Goal: Transaction & Acquisition: Purchase product/service

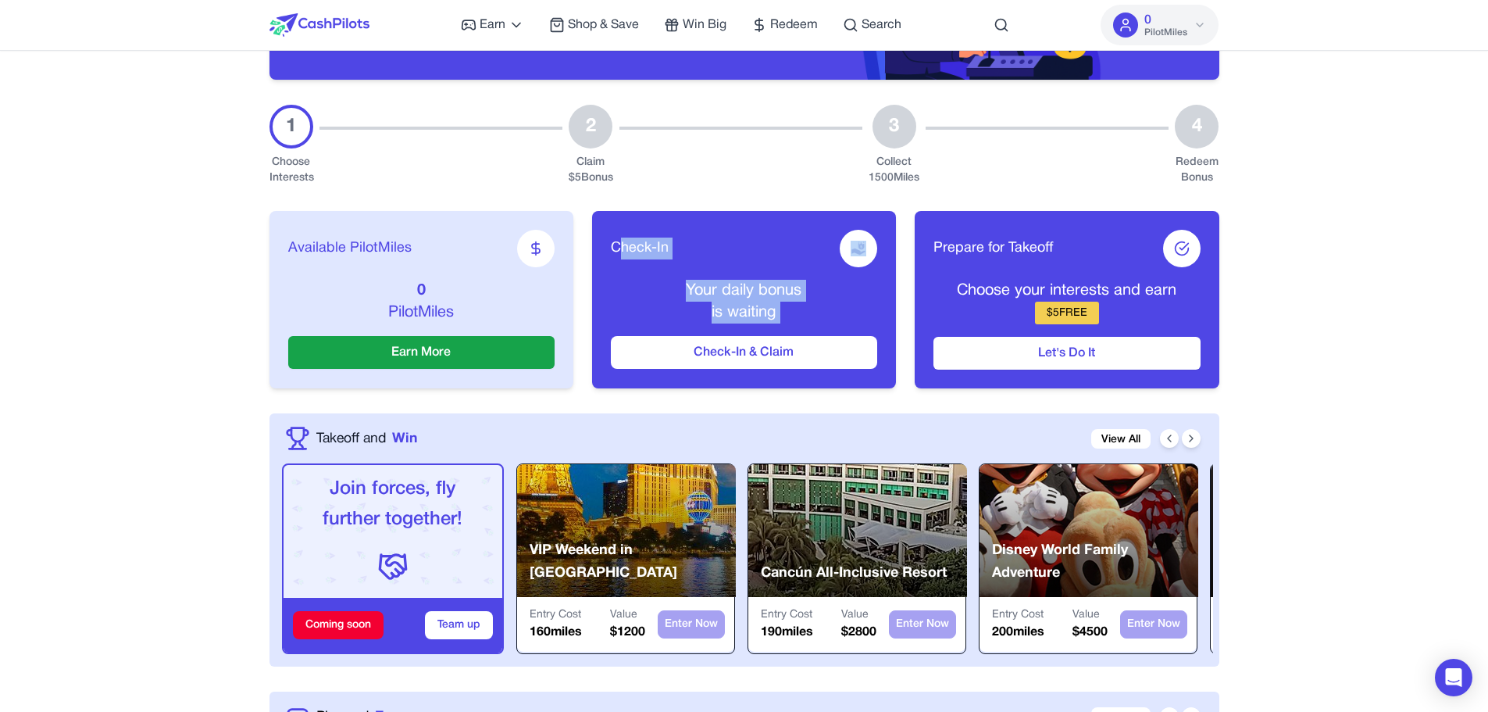
drag, startPoint x: 618, startPoint y: 244, endPoint x: 757, endPoint y: 323, distance: 160.3
click at [757, 323] on div "Check-In Your daily bonus is waiting Check-In & Claim" at bounding box center [744, 299] width 304 height 177
drag, startPoint x: 972, startPoint y: 249, endPoint x: 1091, endPoint y: 318, distance: 137.2
click at [1091, 318] on div "Prepare for Takeoff Choose your interests and earn $ 5 FREE Let's Do It" at bounding box center [1067, 299] width 304 height 177
click at [1106, 319] on div "Choose your interests and earn $ 5 FREE" at bounding box center [1067, 302] width 266 height 45
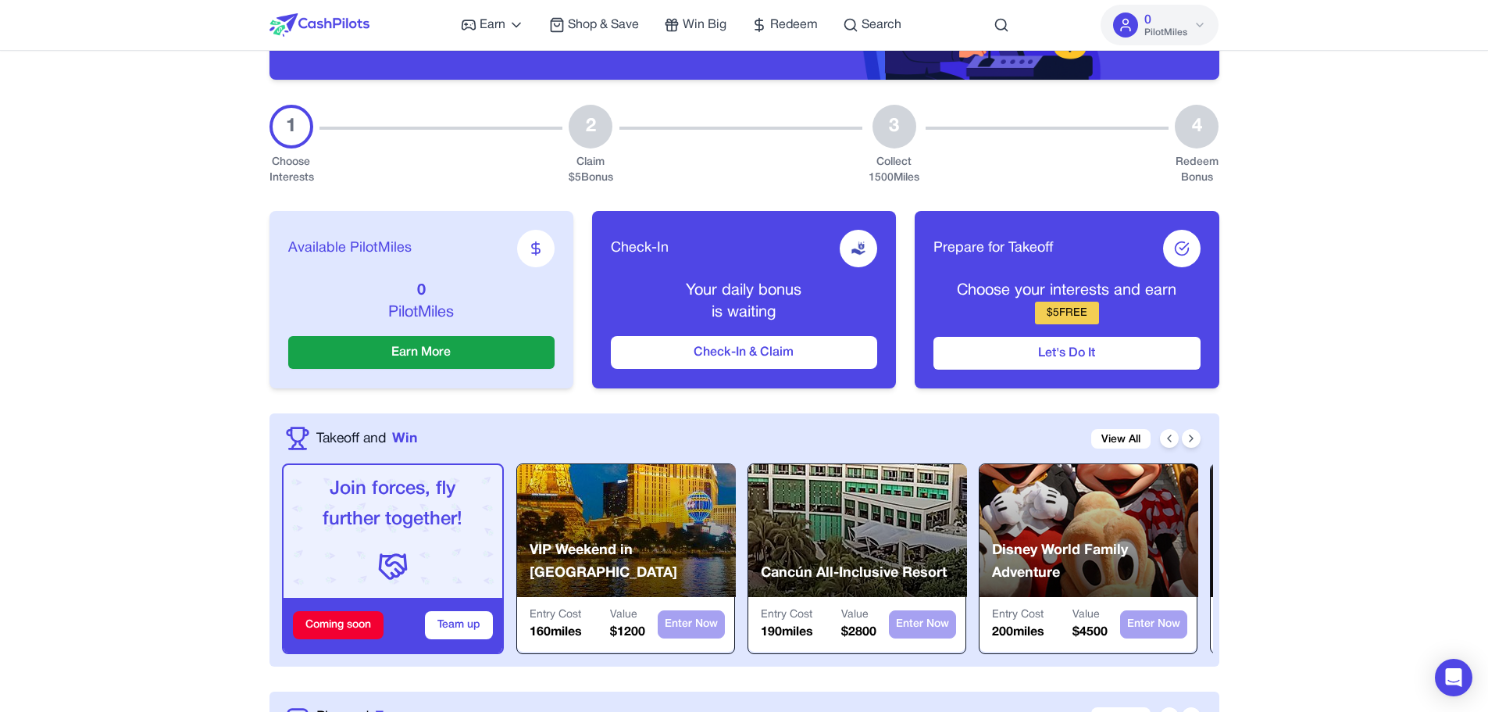
click at [357, 248] on span "Available PilotMiles" at bounding box center [349, 249] width 123 height 22
drag, startPoint x: 357, startPoint y: 248, endPoint x: 429, endPoint y: 302, distance: 89.8
click at [429, 302] on div "Available PilotMiles 0 PilotMiles Earn More" at bounding box center [422, 299] width 304 height 177
click at [429, 302] on p "PilotMiles" at bounding box center [421, 313] width 266 height 22
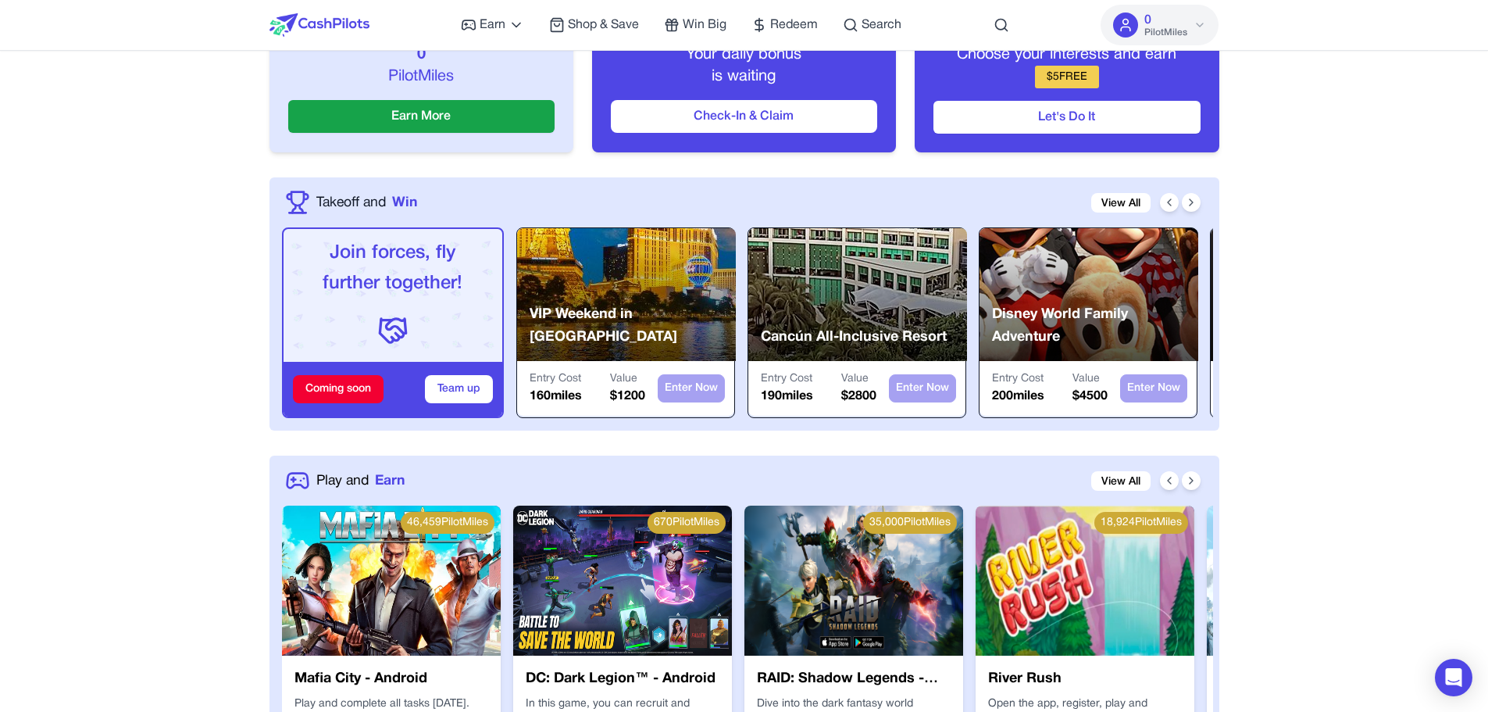
scroll to position [405, 0]
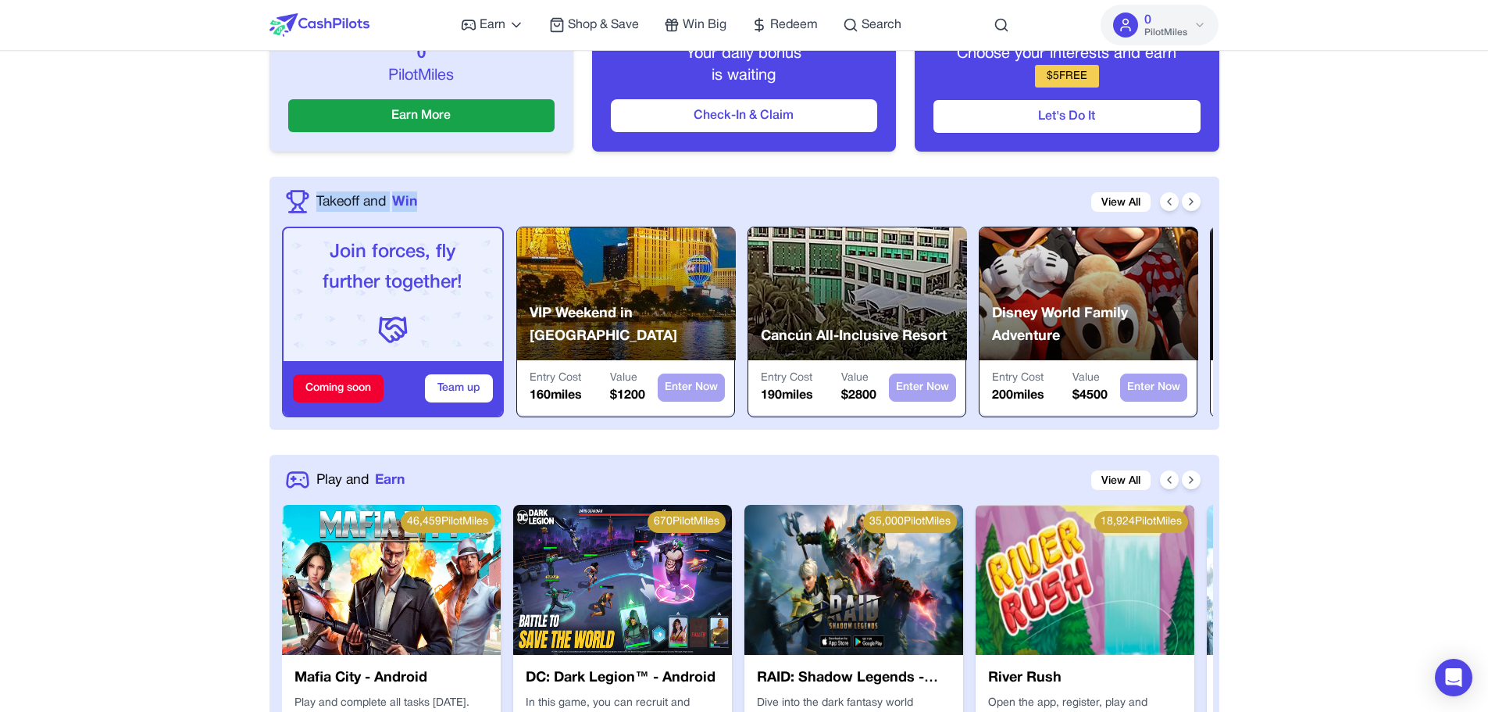
drag, startPoint x: 260, startPoint y: 195, endPoint x: 480, endPoint y: 197, distance: 219.6
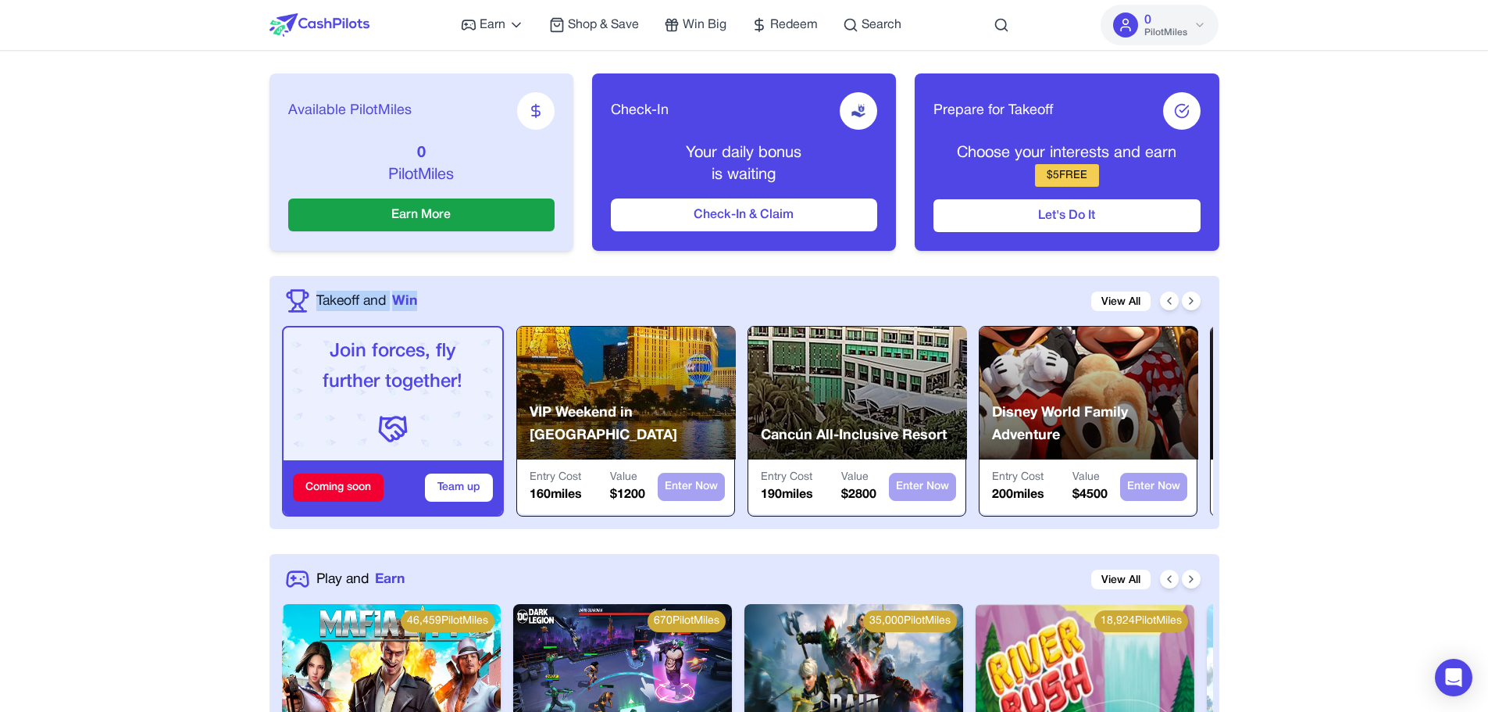
scroll to position [0, 0]
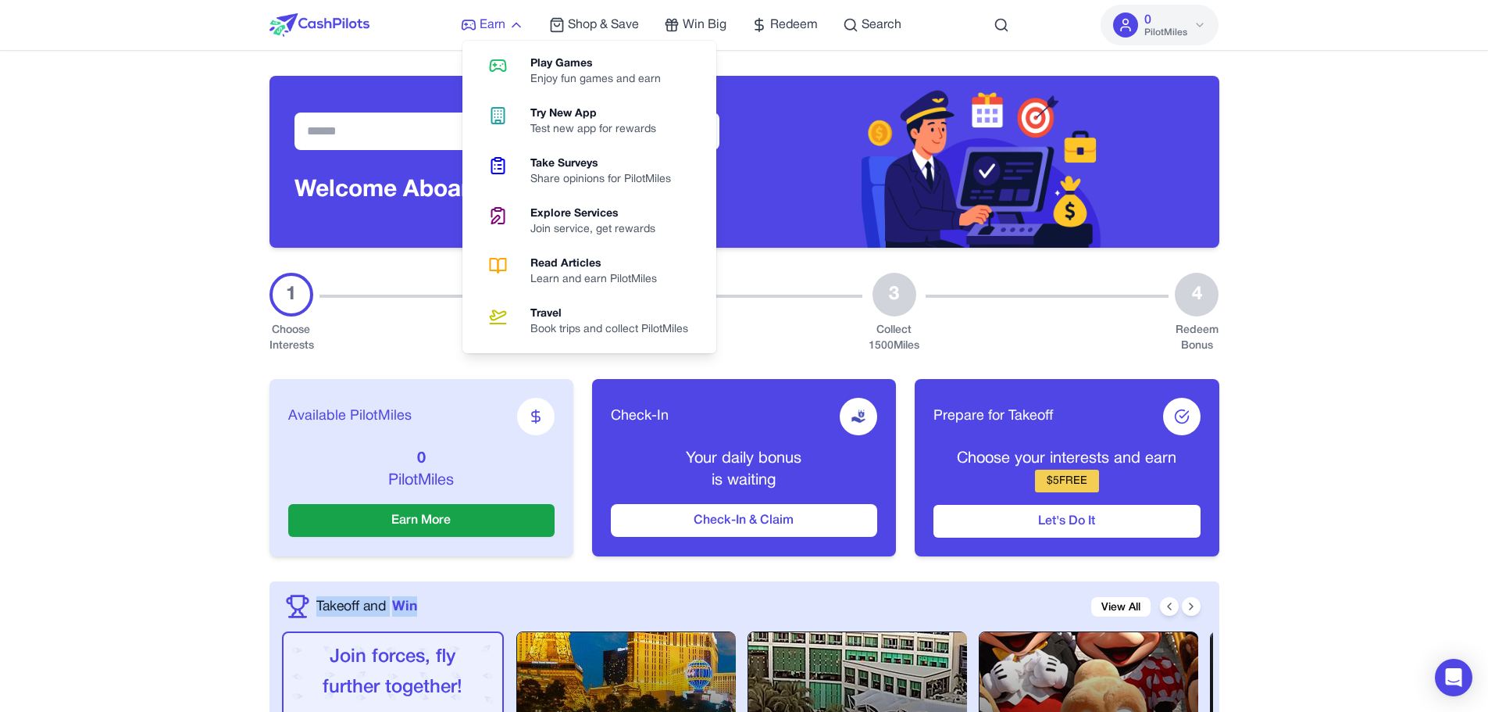
click at [500, 20] on span "Earn" at bounding box center [493, 25] width 26 height 19
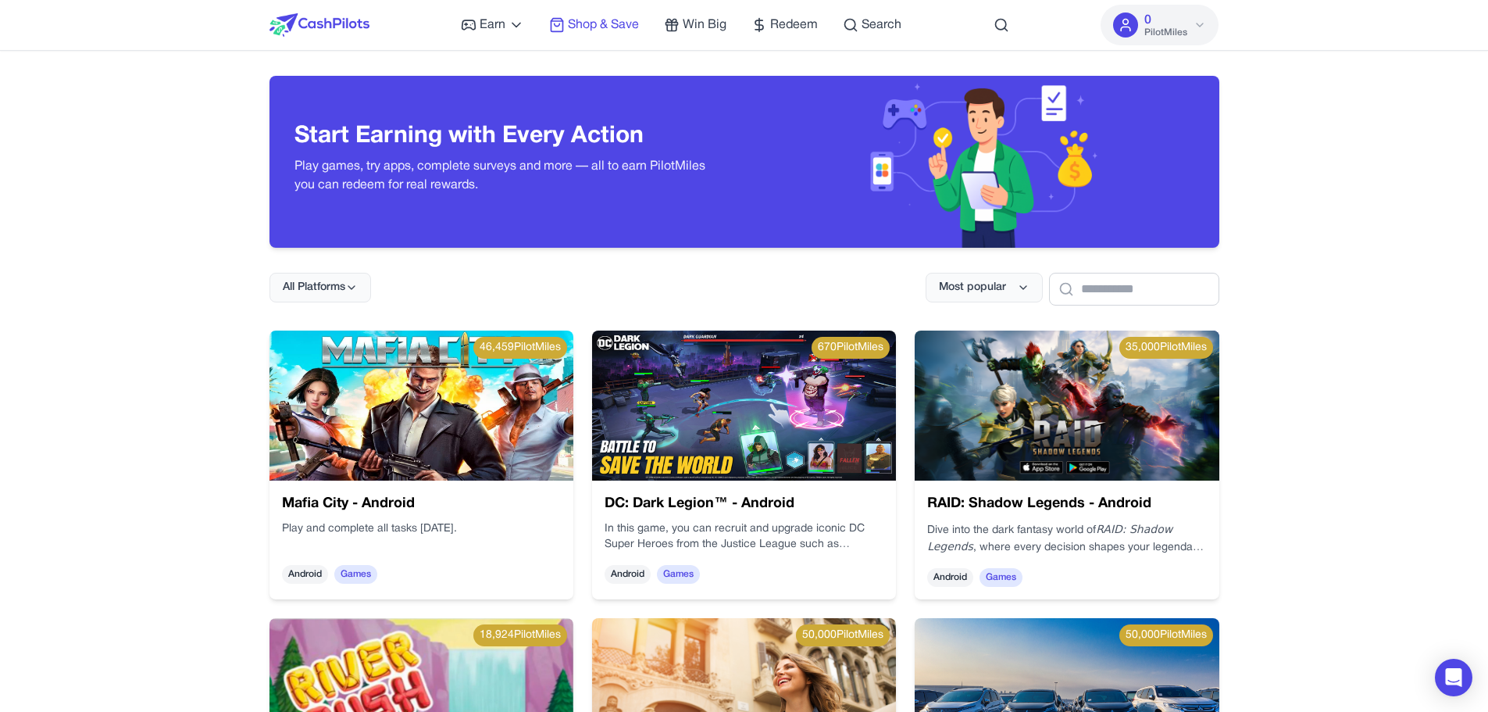
click at [613, 20] on span "Shop & Save" at bounding box center [603, 25] width 71 height 19
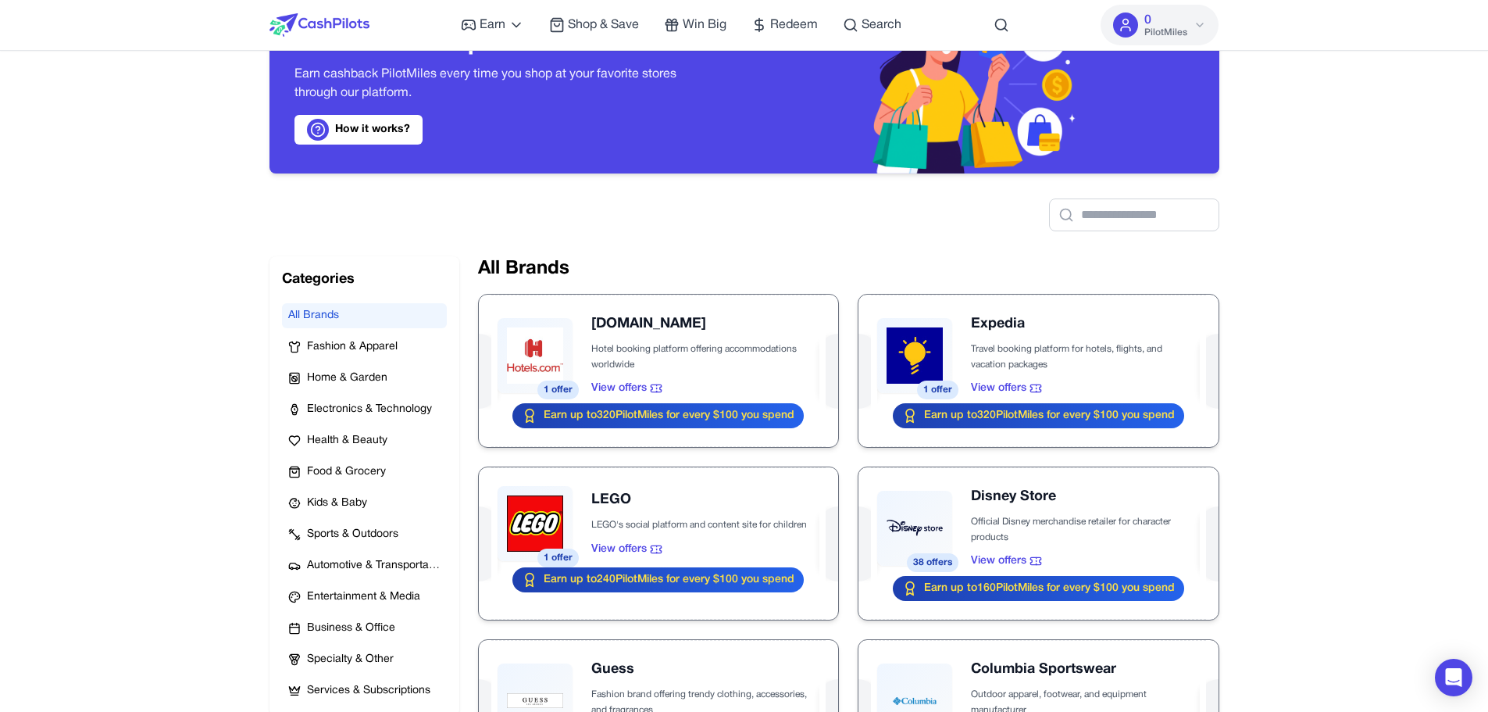
scroll to position [75, 0]
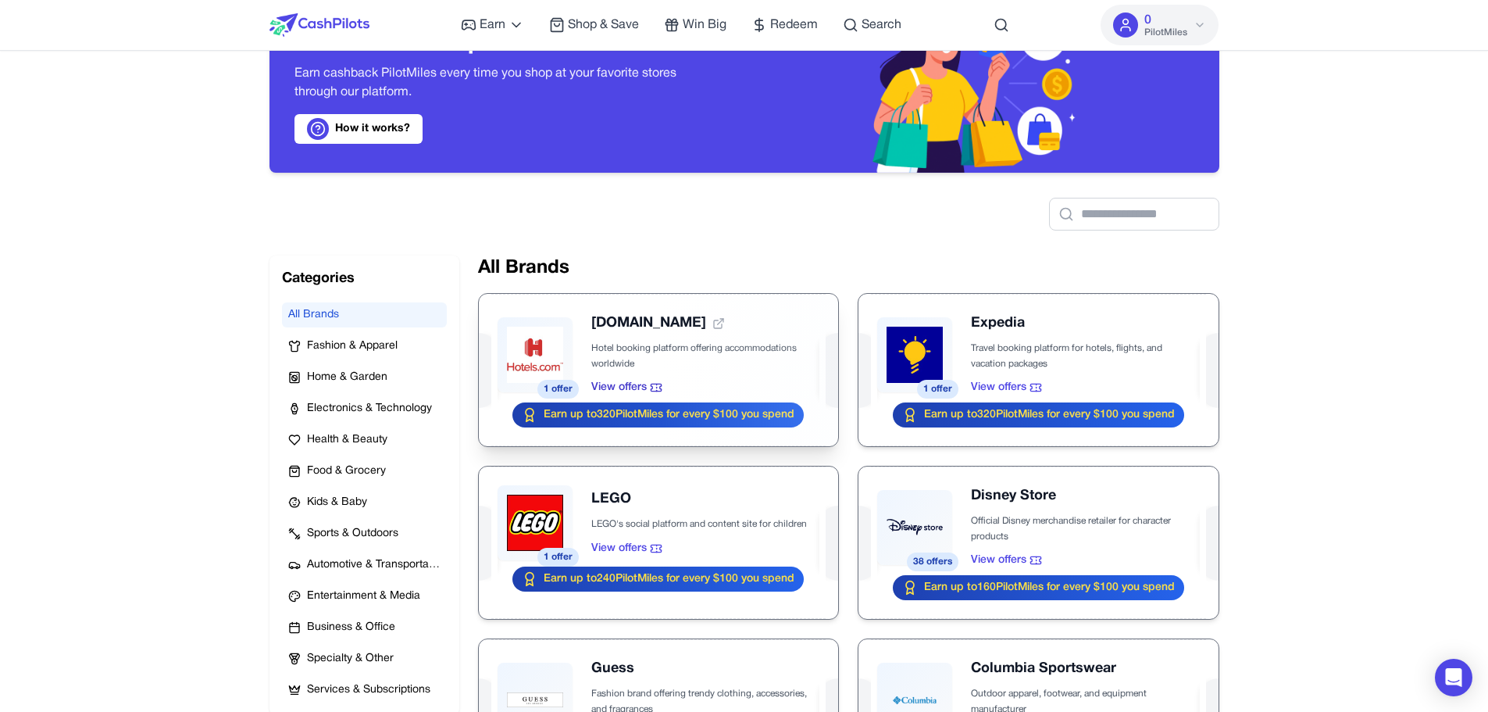
click at [668, 420] on div at bounding box center [658, 370] width 359 height 152
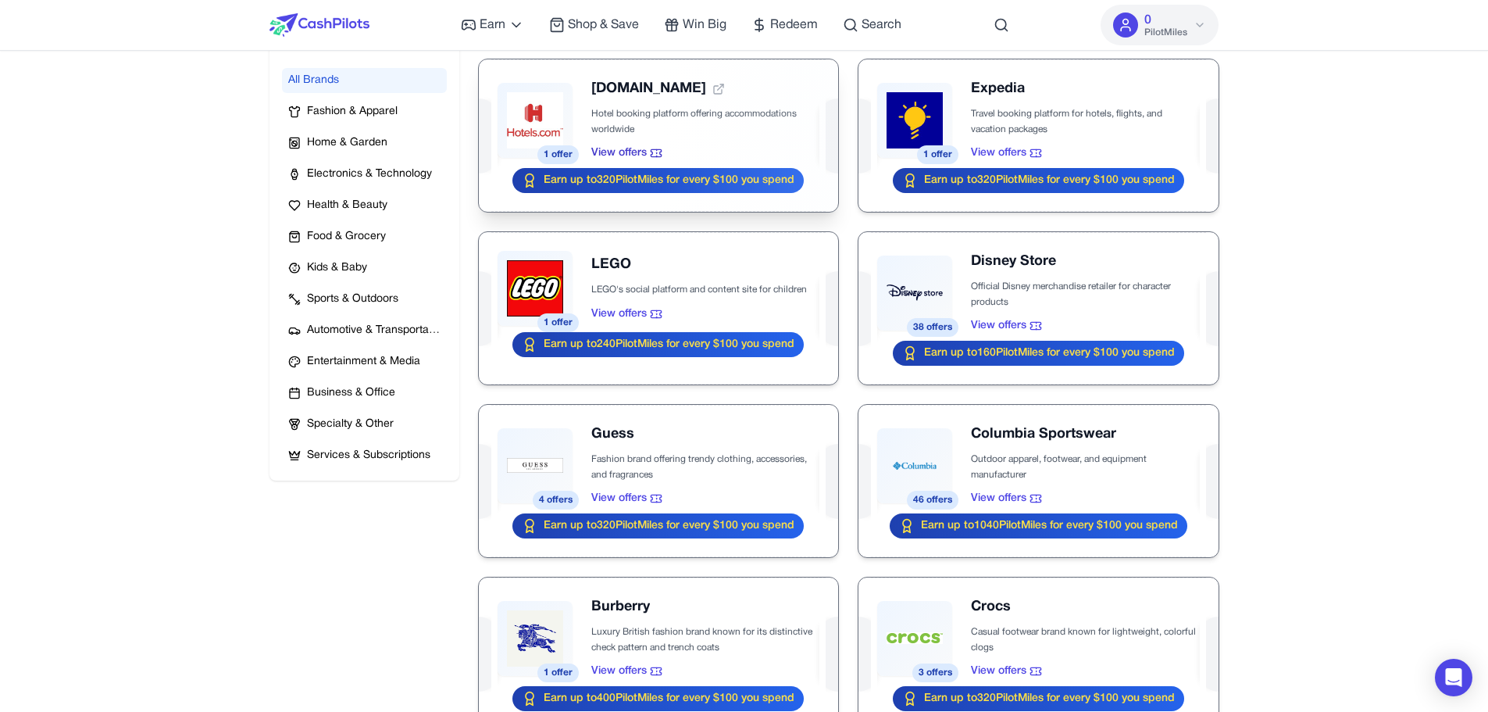
scroll to position [307, 0]
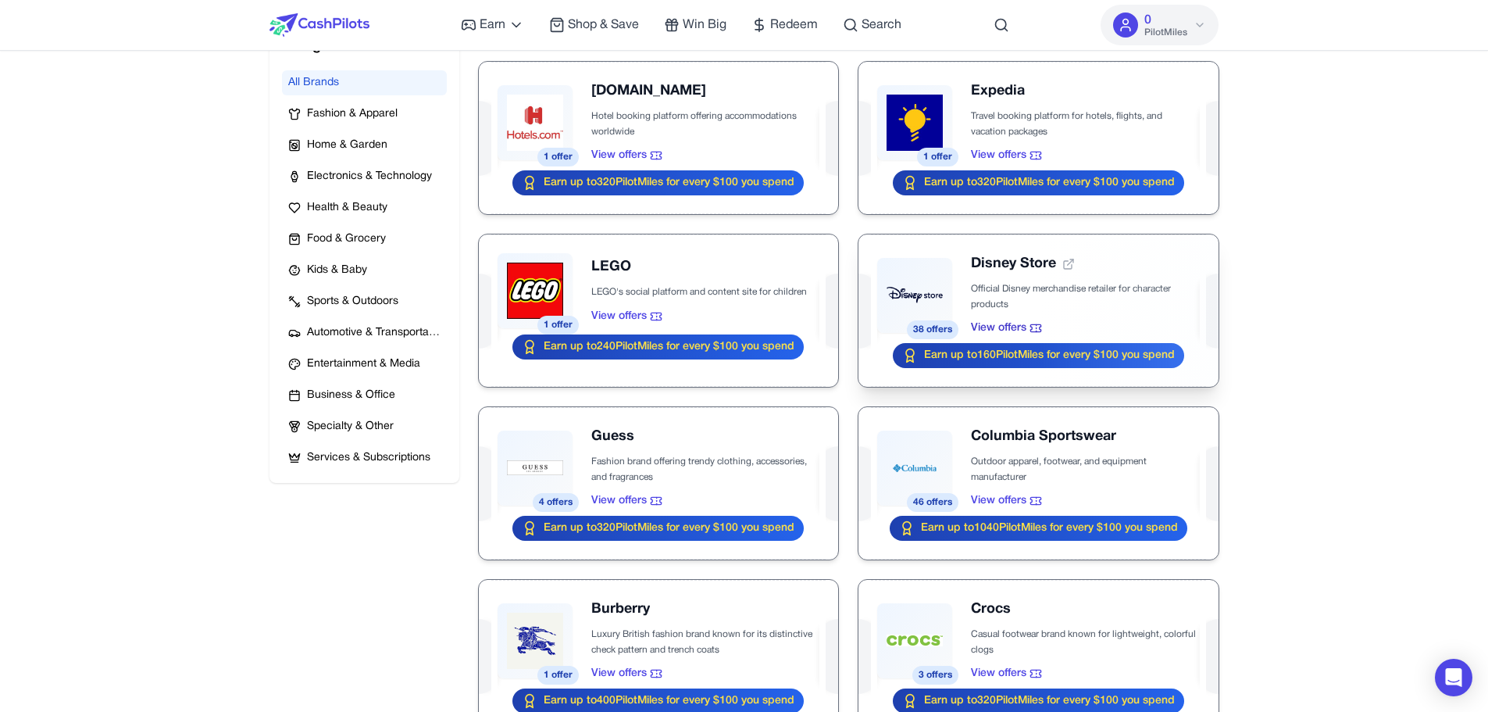
click at [1028, 311] on div at bounding box center [1038, 310] width 359 height 152
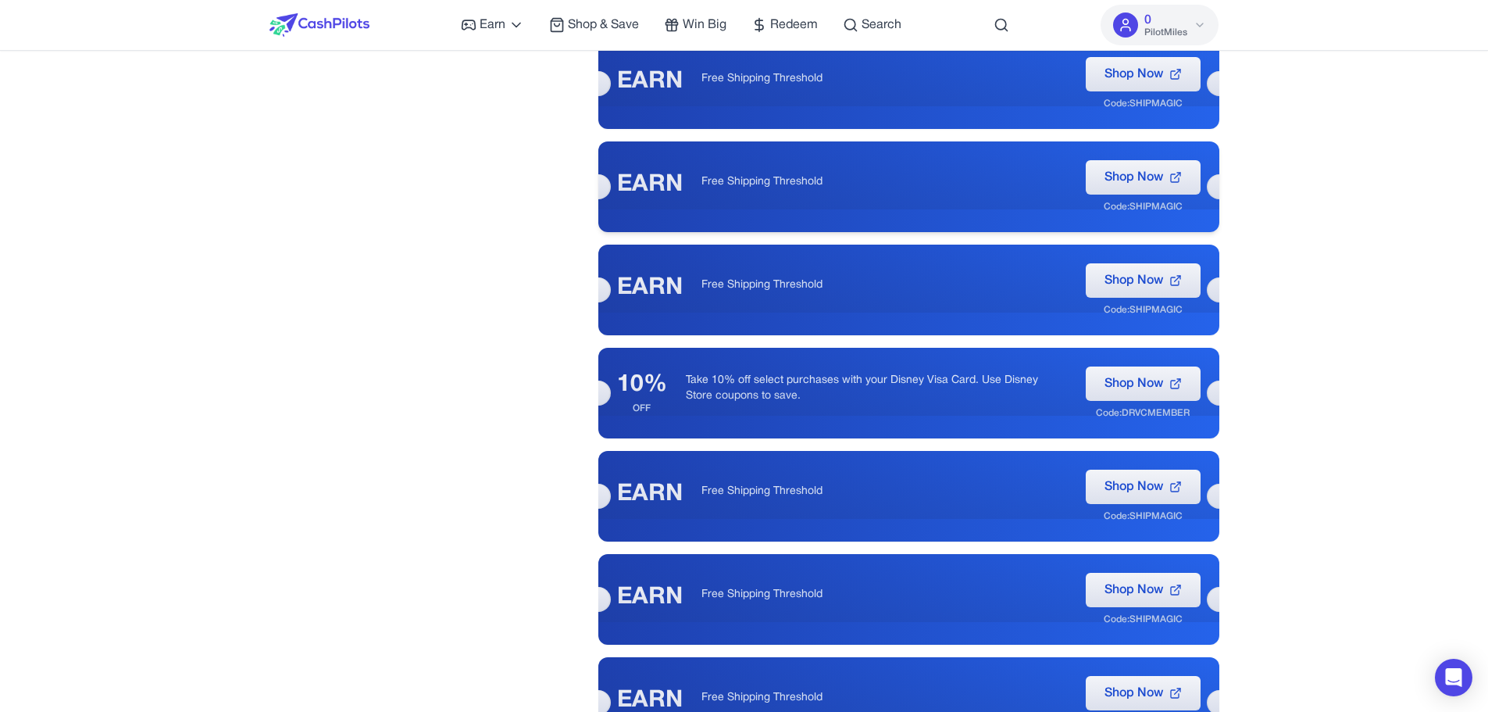
scroll to position [2437, 0]
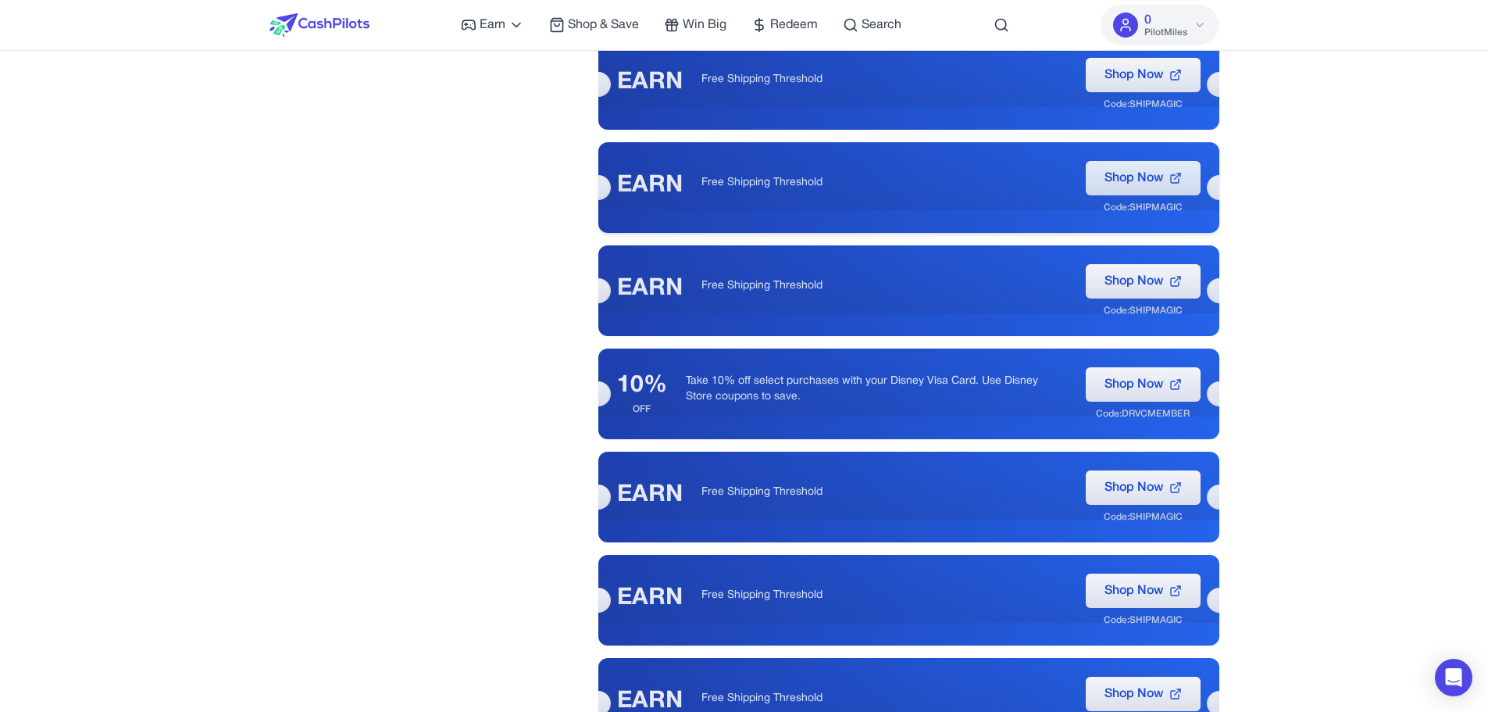
click at [1133, 180] on span "Shop Now" at bounding box center [1134, 178] width 59 height 19
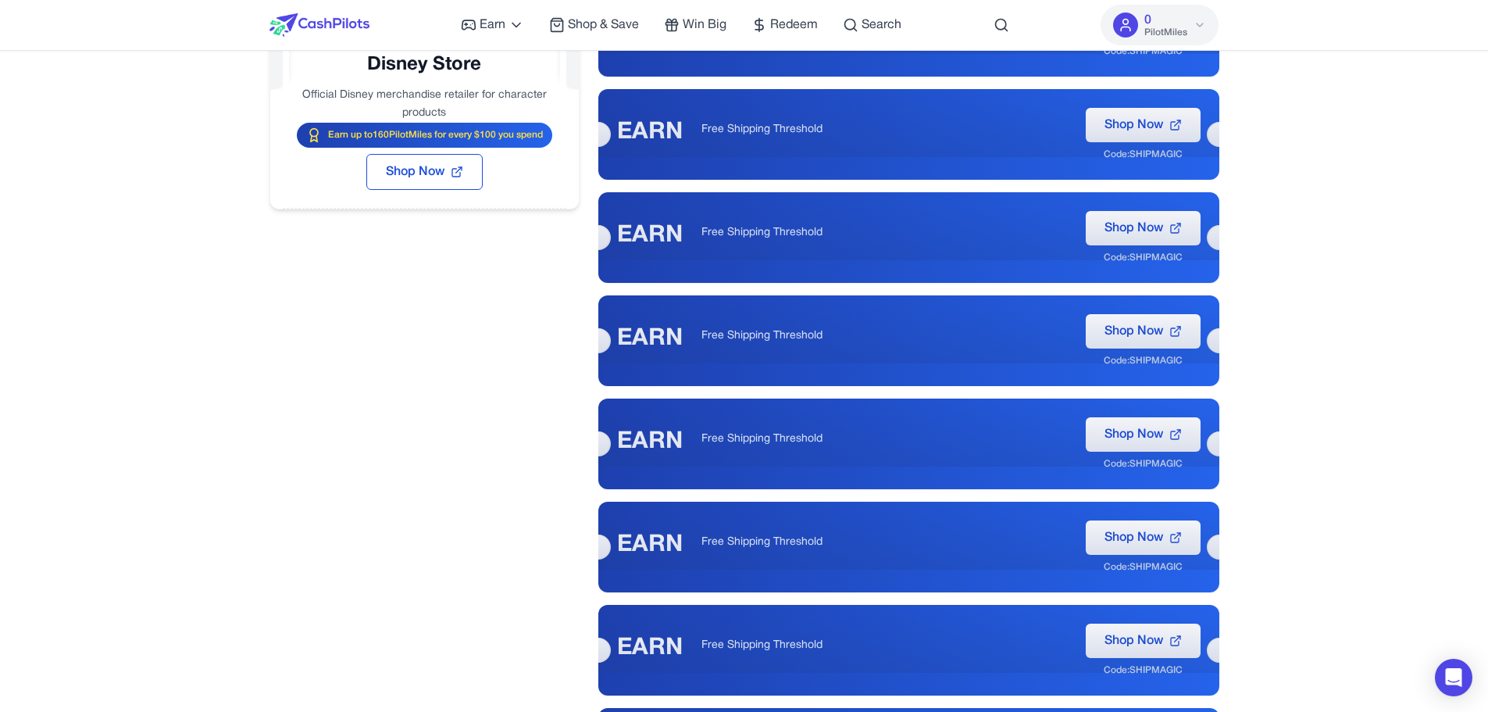
scroll to position [0, 0]
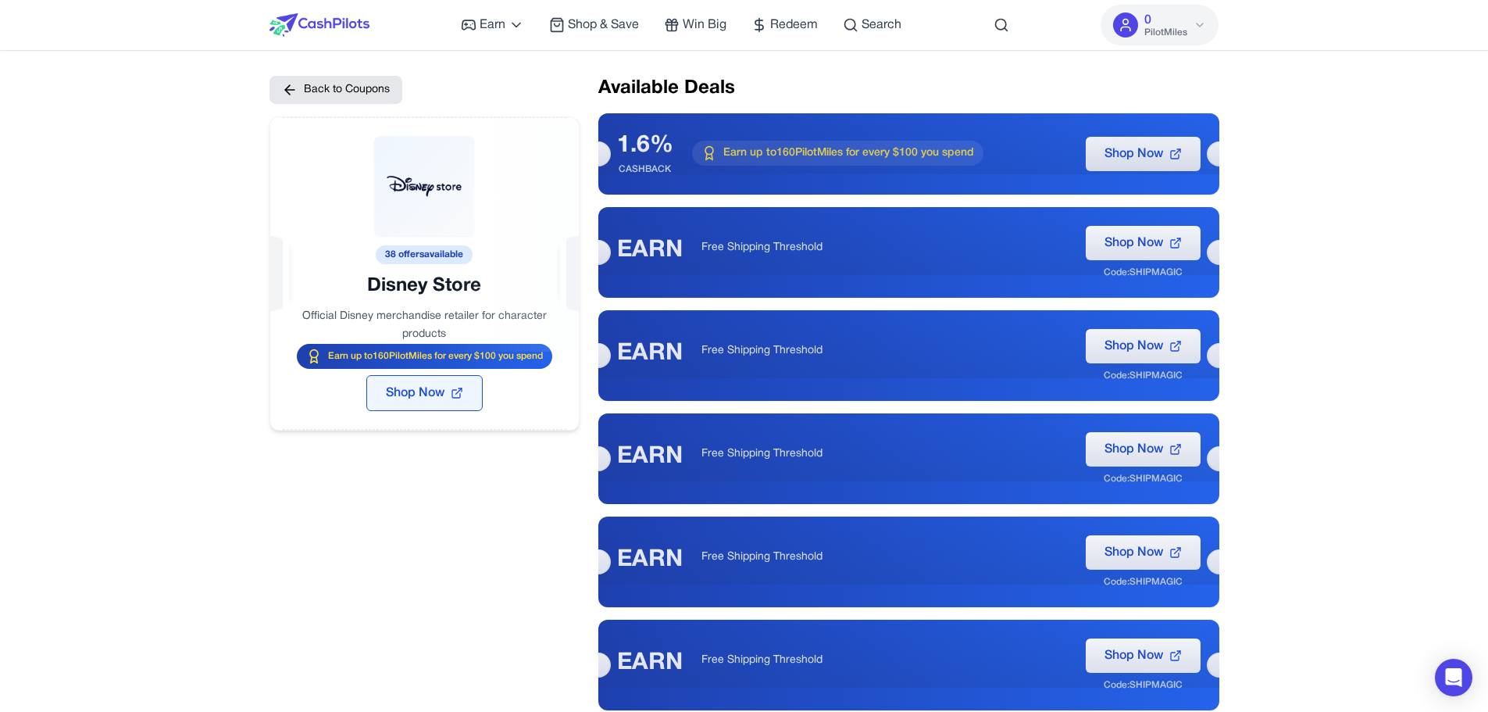
click at [438, 398] on span "Shop Now" at bounding box center [415, 393] width 59 height 19
drag, startPoint x: 736, startPoint y: 153, endPoint x: 954, endPoint y: 168, distance: 218.5
click at [954, 168] on div "1.6% CASHBACK Earn up to 160 PilotMiles for every $100 you spend Shop Now" at bounding box center [908, 153] width 621 height 81
drag, startPoint x: 672, startPoint y: 146, endPoint x: 621, endPoint y: 145, distance: 50.8
click at [621, 145] on div "1.6%" at bounding box center [645, 146] width 56 height 28
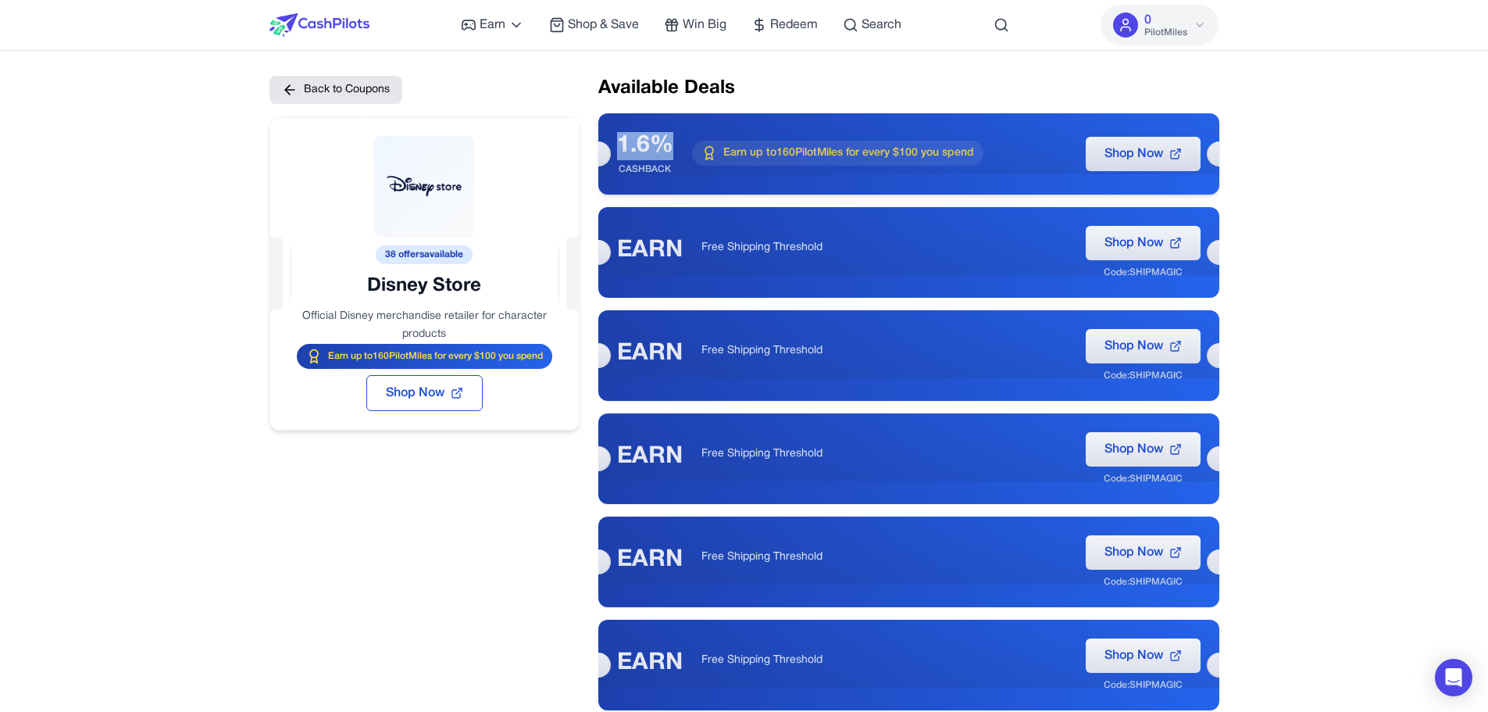
drag, startPoint x: 713, startPoint y: 152, endPoint x: 980, endPoint y: 151, distance: 267.2
click at [980, 151] on div "Earn up to 160 PilotMiles for every $100 you spend" at bounding box center [837, 153] width 291 height 25
click at [759, 147] on span "Earn up to 160 PilotMiles for every $100 you spend" at bounding box center [848, 153] width 251 height 16
drag, startPoint x: 693, startPoint y: 245, endPoint x: 859, endPoint y: 267, distance: 168.0
click at [859, 267] on div "EARN Free Shipping Threshold Shop Now Code: SHIPMAGIC" at bounding box center [908, 252] width 621 height 91
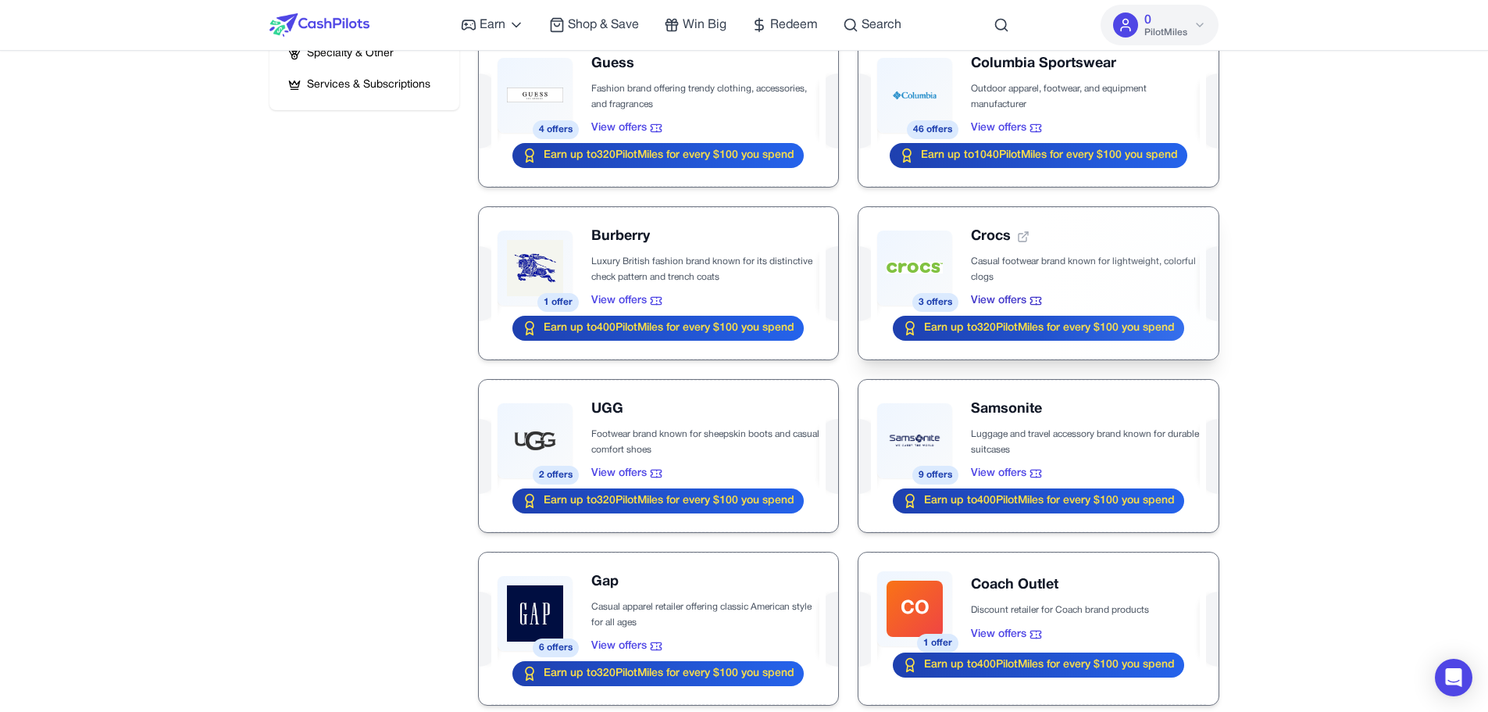
scroll to position [686, 0]
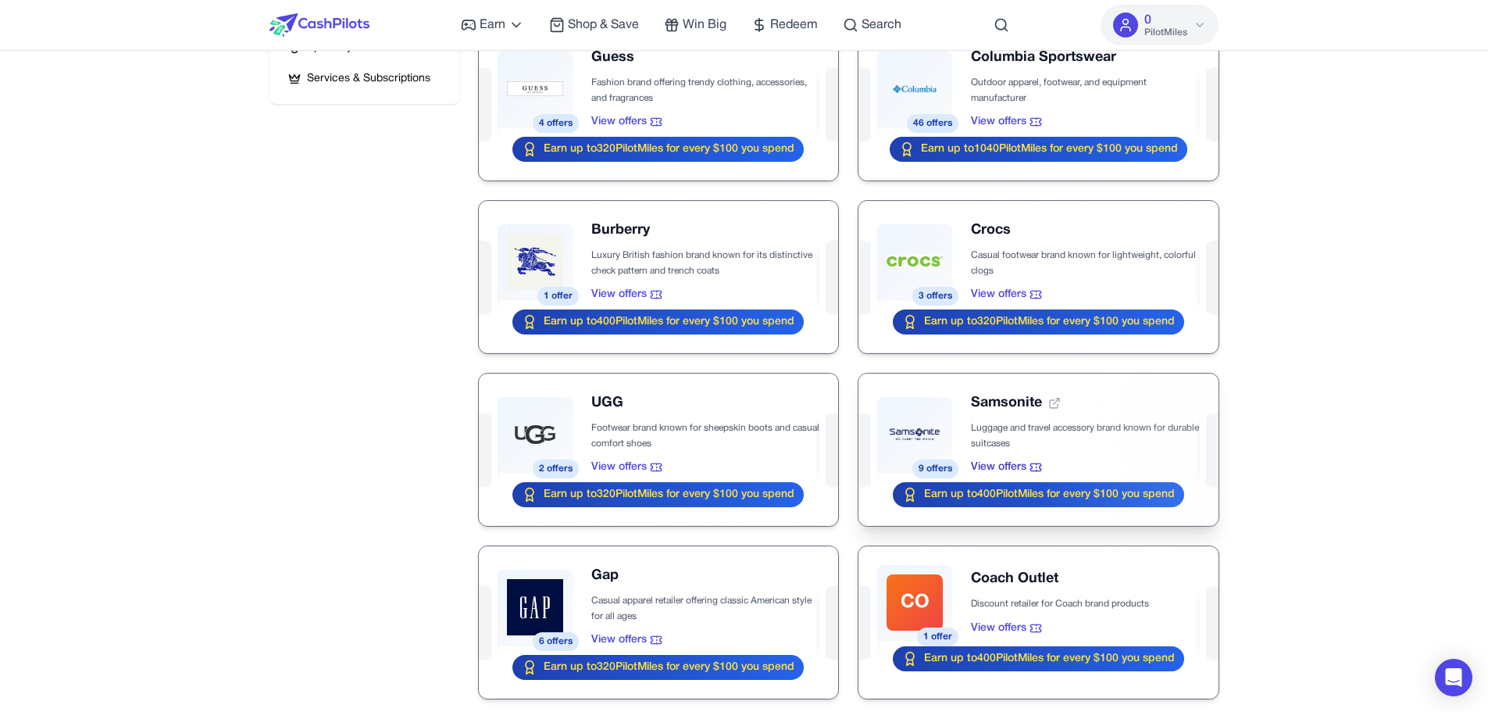
click at [1079, 452] on div at bounding box center [1038, 449] width 359 height 152
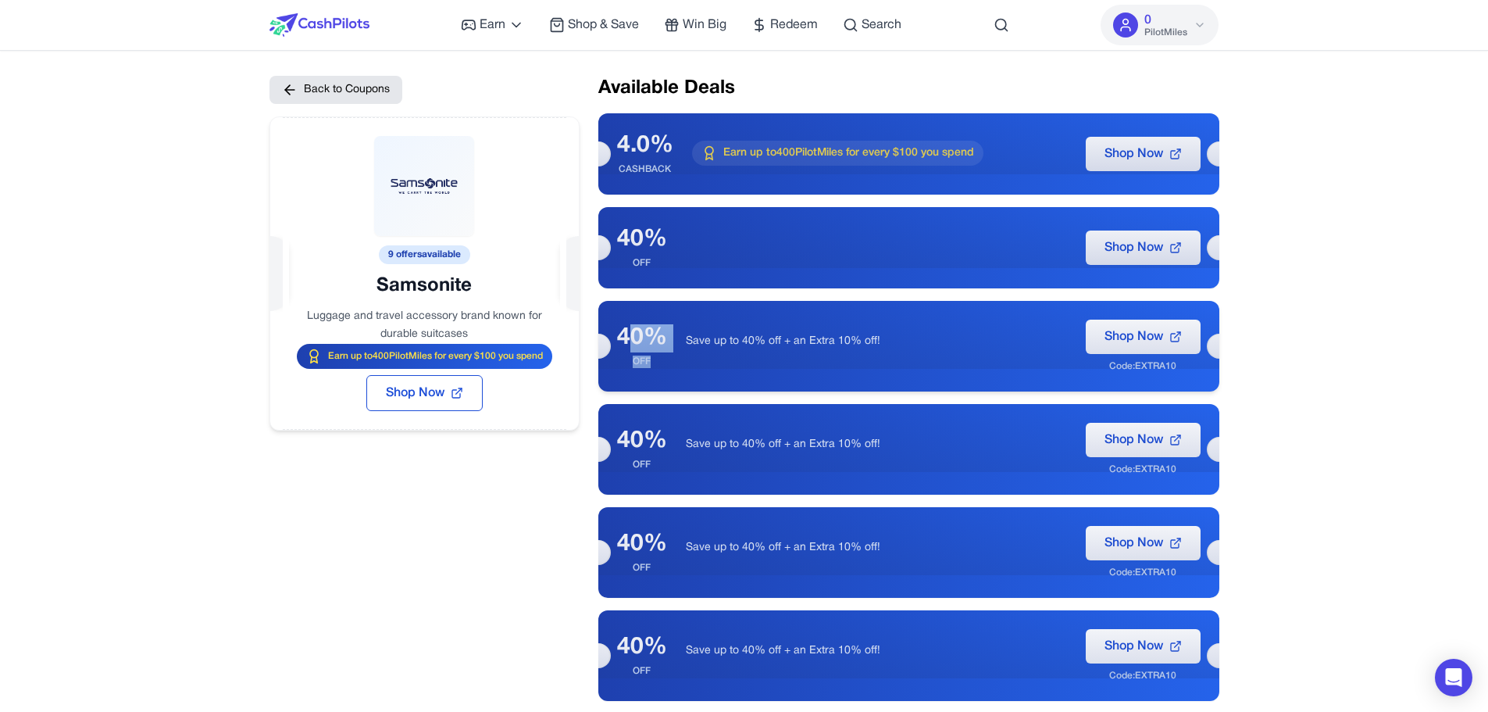
drag, startPoint x: 625, startPoint y: 352, endPoint x: 665, endPoint y: 367, distance: 42.8
click at [665, 367] on div "40% OFF" at bounding box center [642, 346] width 50 height 44
click at [665, 367] on div "OFF" at bounding box center [642, 361] width 50 height 13
drag, startPoint x: 677, startPoint y: 157, endPoint x: 606, endPoint y: 148, distance: 71.7
click at [606, 148] on div "4.0% CASHBACK Earn up to 400 PilotMiles for every $100 you spend Shop Now" at bounding box center [908, 153] width 621 height 81
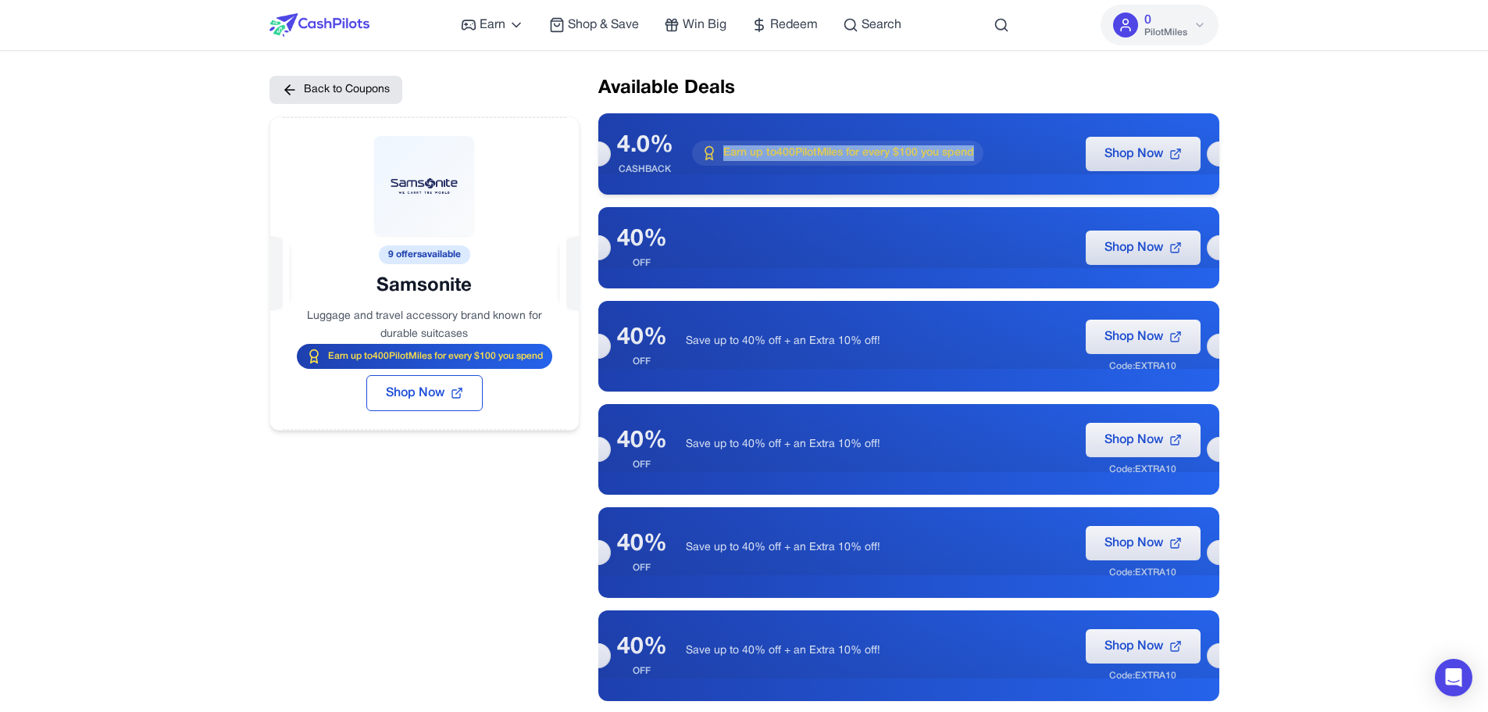
drag, startPoint x: 716, startPoint y: 153, endPoint x: 973, endPoint y: 163, distance: 257.2
click at [973, 163] on div "Earn up to 400 PilotMiles for every $100 you spend" at bounding box center [837, 153] width 291 height 25
click at [799, 142] on div "Earn up to 400 PilotMiles for every $100 you spend" at bounding box center [837, 153] width 291 height 25
drag, startPoint x: 781, startPoint y: 155, endPoint x: 836, endPoint y: 158, distance: 54.8
click at [836, 158] on span "Earn up to 400 PilotMiles for every $100 you spend" at bounding box center [848, 153] width 251 height 16
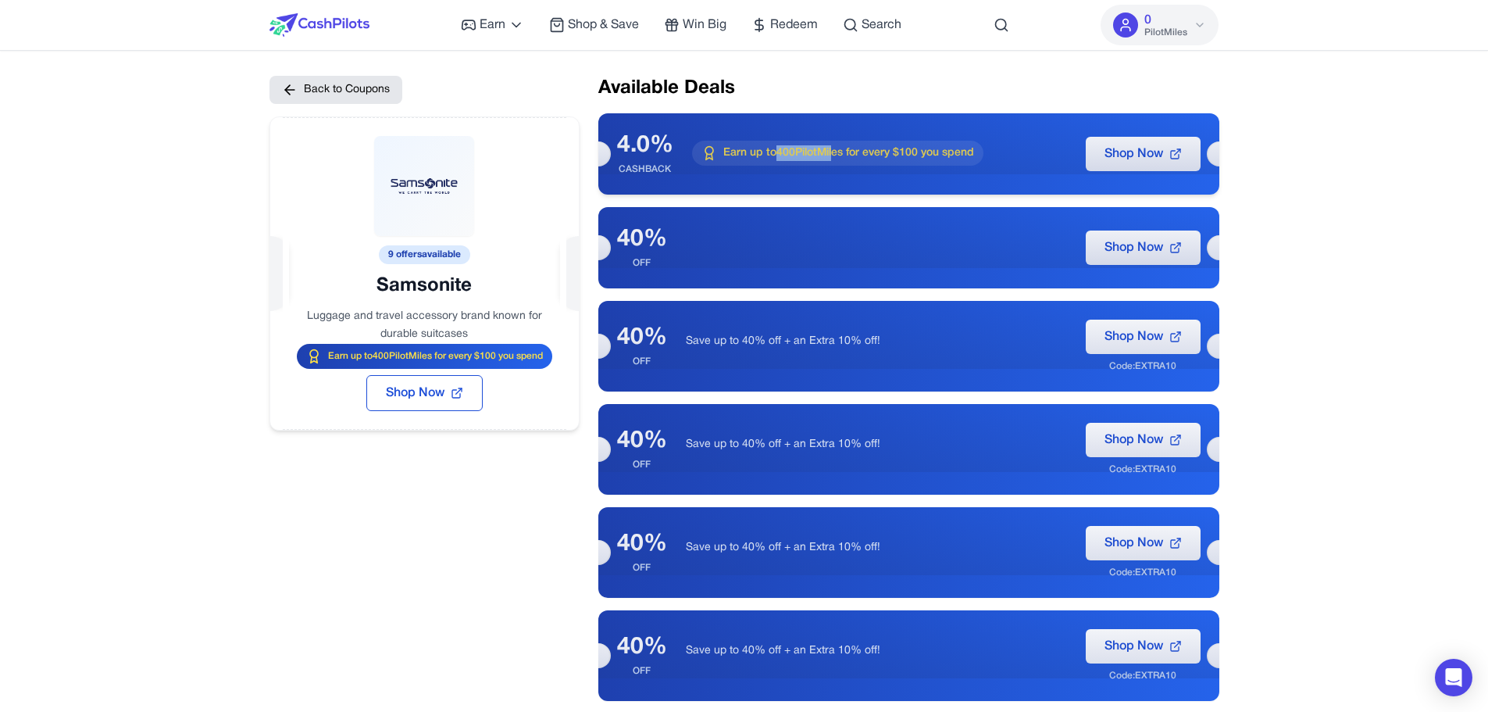
click at [836, 158] on span "Earn up to 400 PilotMiles for every $100 you spend" at bounding box center [848, 153] width 251 height 16
click at [297, 352] on div "Earn up to 400 PilotMiles for every $100 you spend" at bounding box center [424, 356] width 255 height 25
drag, startPoint x: 563, startPoint y: 364, endPoint x: 325, endPoint y: 357, distance: 238.4
click at [325, 357] on div "9 offers available Samsonite Luggage and travel accessory brand known for durab…" at bounding box center [424, 273] width 309 height 313
click at [328, 357] on span "Earn up to 400 PilotMiles for every $100 you spend" at bounding box center [435, 356] width 215 height 13
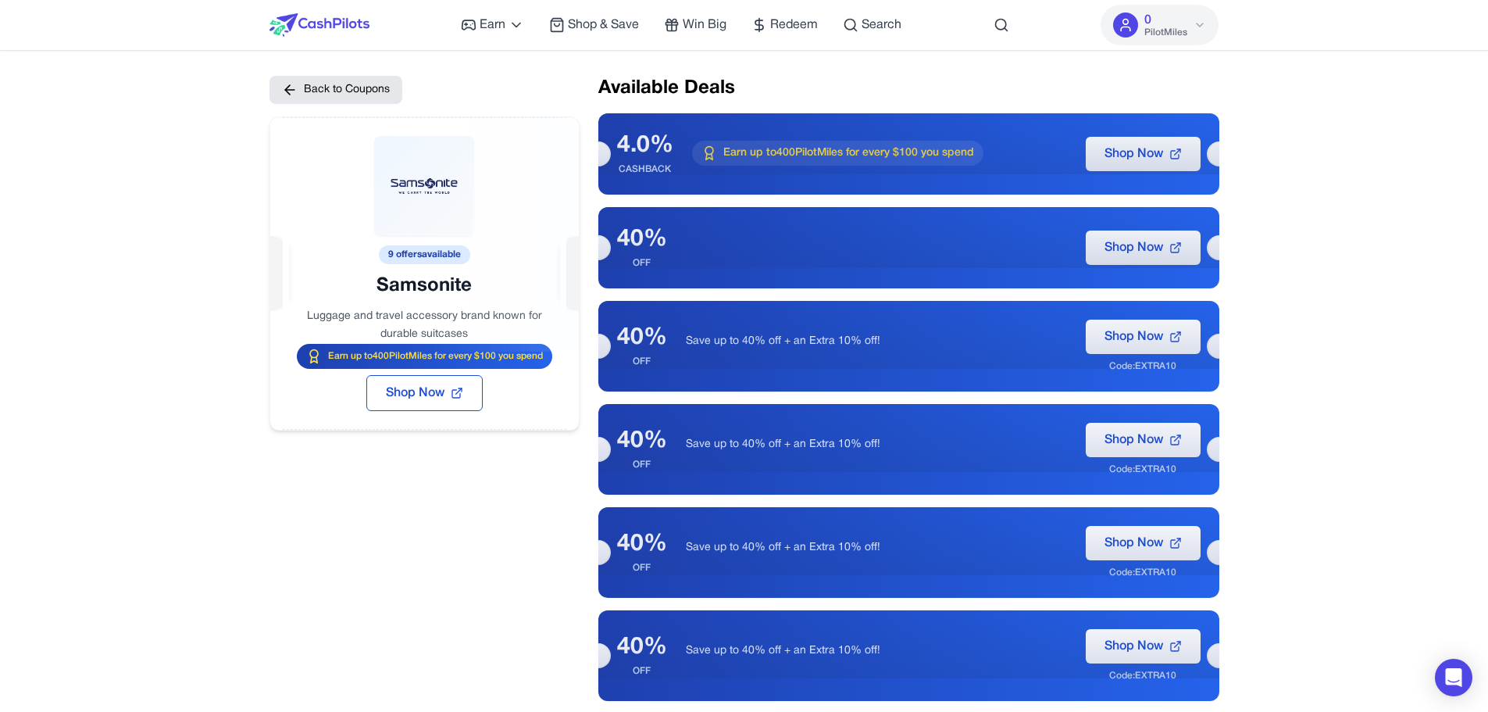
click at [535, 363] on div "Earn up to 400 PilotMiles for every $100 you spend" at bounding box center [424, 356] width 255 height 25
drag, startPoint x: 368, startPoint y: 359, endPoint x: 505, endPoint y: 354, distance: 136.8
click at [505, 354] on span "Earn up to 400 PilotMiles for every $100 you spend" at bounding box center [435, 356] width 215 height 13
click at [398, 398] on span "Shop Now" at bounding box center [415, 393] width 59 height 19
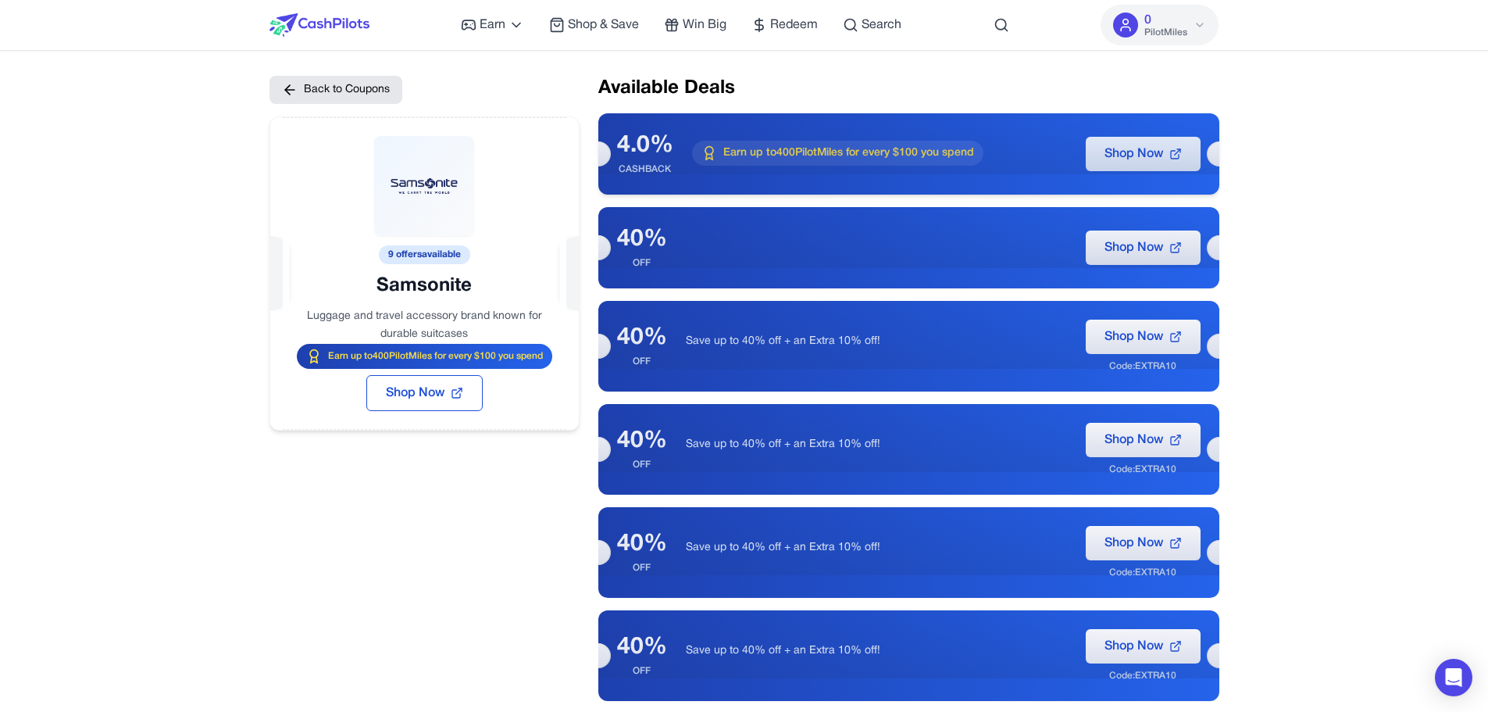
click at [1171, 152] on icon at bounding box center [1175, 155] width 8 height 8
drag, startPoint x: 384, startPoint y: 256, endPoint x: 451, endPoint y: 252, distance: 67.3
click at [451, 252] on div at bounding box center [424, 234] width 309 height 234
drag, startPoint x: 465, startPoint y: 256, endPoint x: 384, endPoint y: 257, distance: 81.3
click at [384, 257] on div at bounding box center [424, 234] width 309 height 234
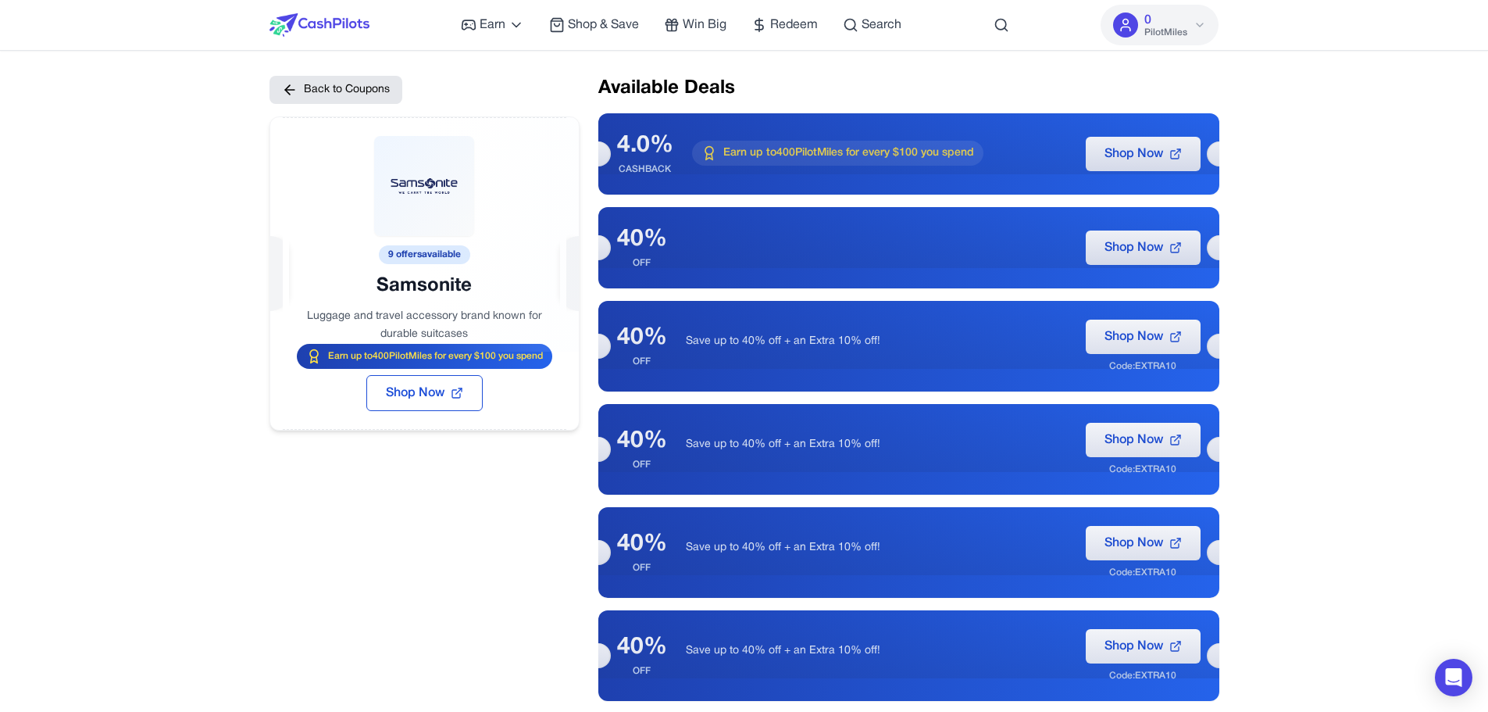
click at [309, 315] on div at bounding box center [424, 234] width 309 height 234
drag, startPoint x: 330, startPoint y: 313, endPoint x: 447, endPoint y: 334, distance: 119.1
click at [447, 334] on div at bounding box center [424, 234] width 309 height 234
drag, startPoint x: 734, startPoint y: 96, endPoint x: 596, endPoint y: 86, distance: 137.9
click at [596, 86] on div "Back to Coupons 9 offers available Samsonite Luggage and travel accessory brand…" at bounding box center [745, 538] width 950 height 925
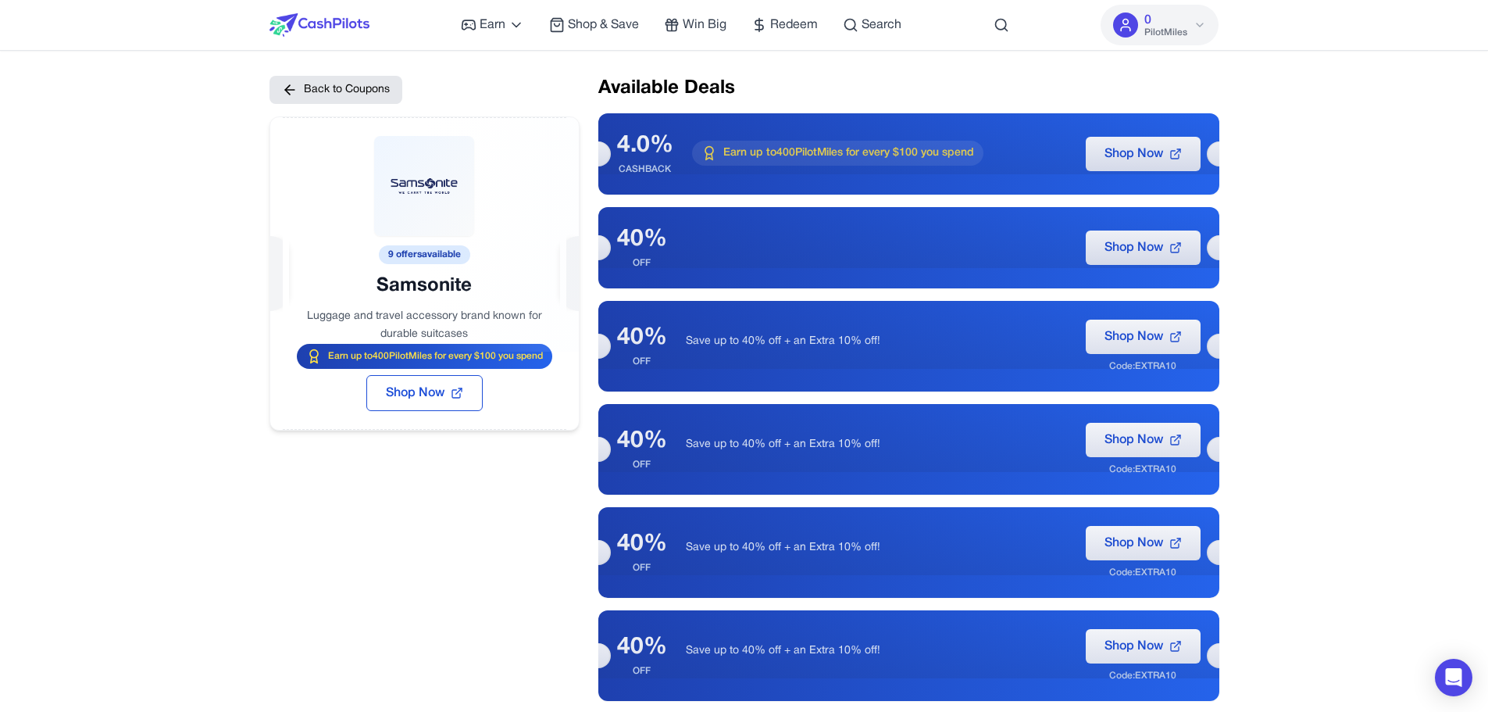
click at [499, 323] on div at bounding box center [424, 234] width 309 height 234
click at [352, 88] on button "Back to Coupons" at bounding box center [336, 90] width 133 height 28
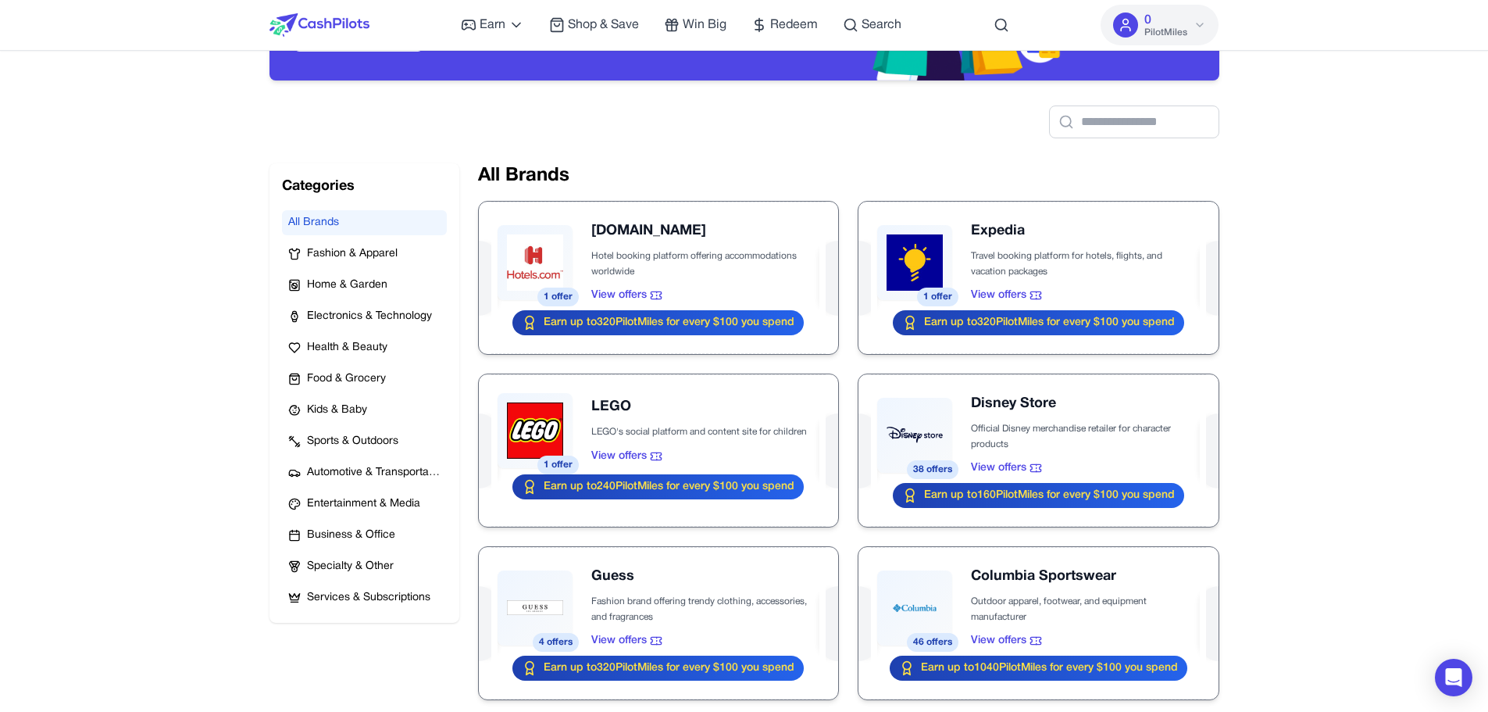
scroll to position [168, 0]
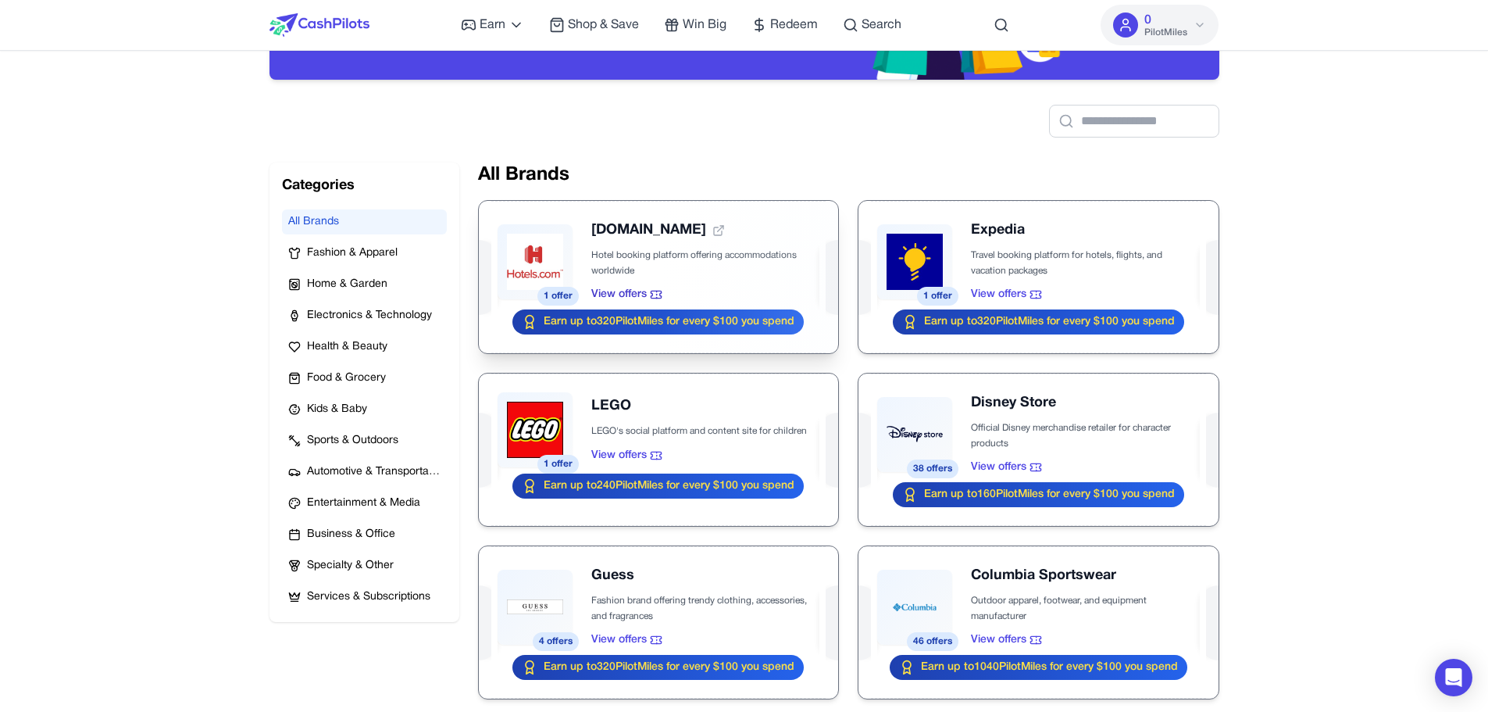
click at [712, 309] on div at bounding box center [658, 277] width 359 height 152
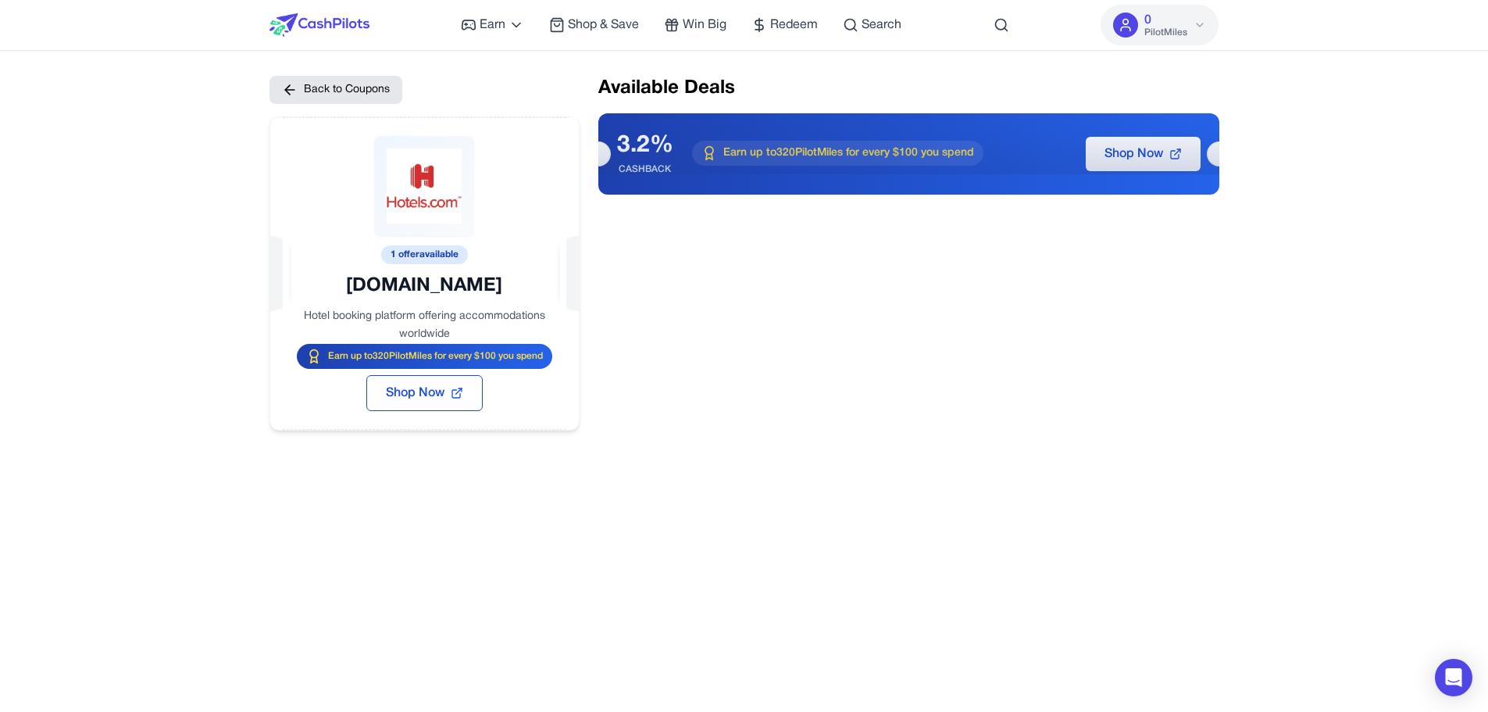
click at [223, 216] on div "Earn Play Games Enjoy fun games and earn Try New App Test new app for rewards T…" at bounding box center [744, 599] width 1488 height 1199
click at [337, 105] on div "Back to Coupons 1 offer available [DOMAIN_NAME] Hotel booking platform offering…" at bounding box center [425, 253] width 310 height 355
click at [345, 84] on button "Back to Coupons" at bounding box center [336, 90] width 133 height 28
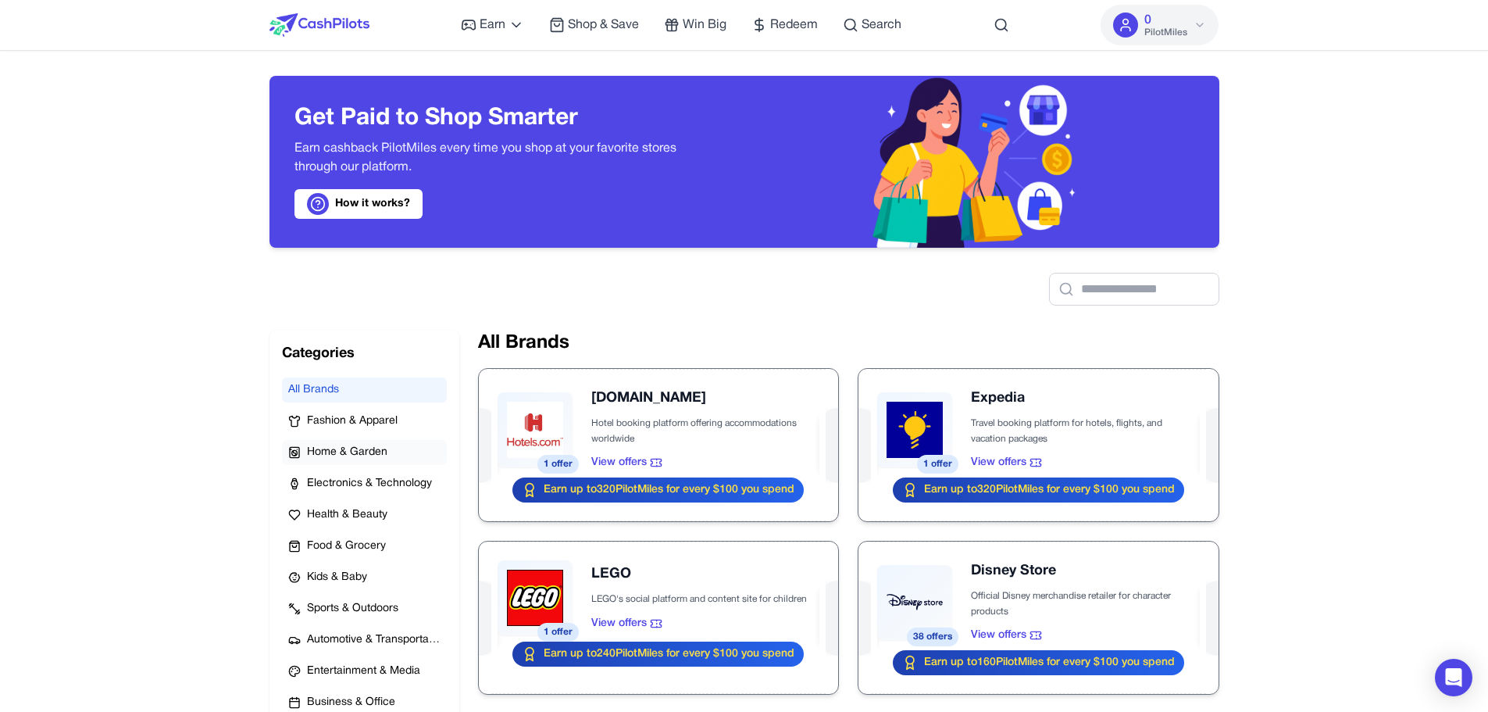
scroll to position [105, 0]
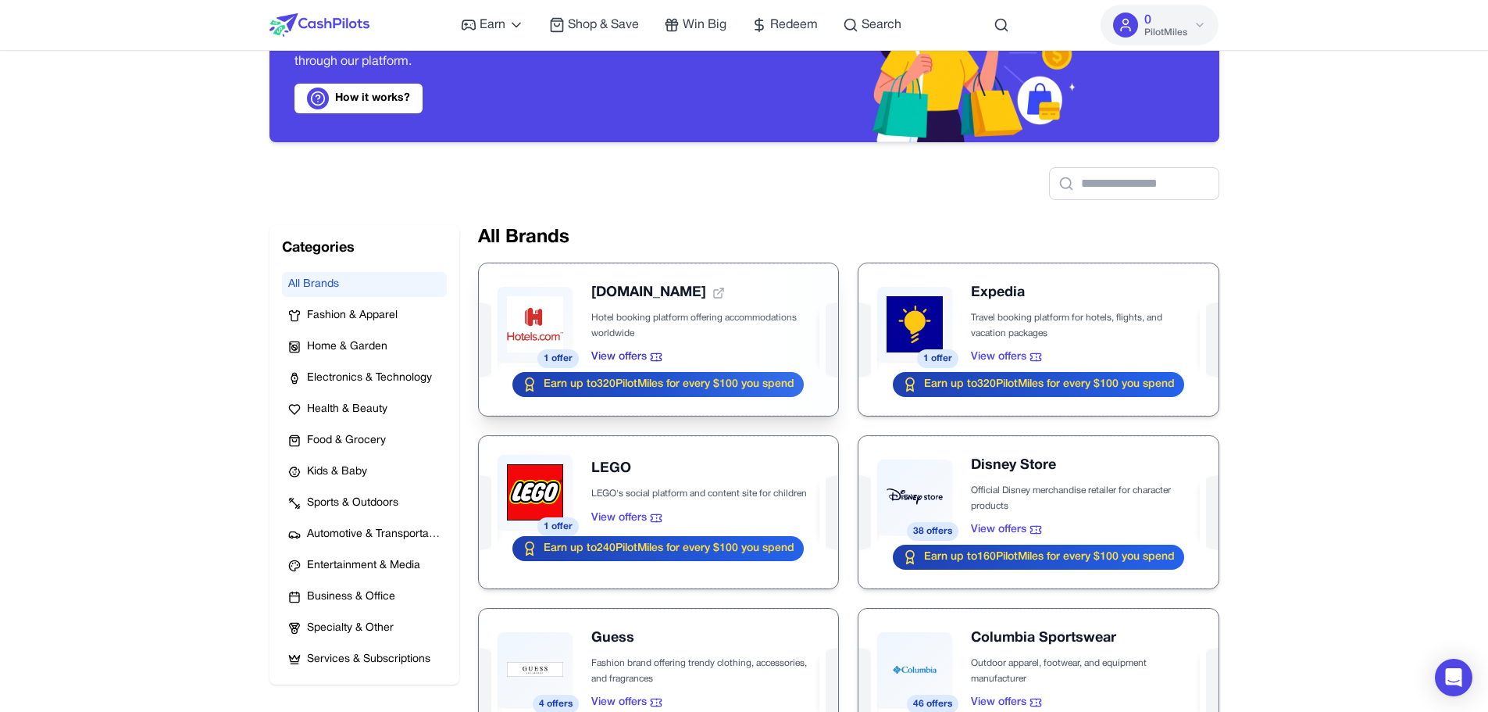
click at [642, 320] on div at bounding box center [658, 339] width 359 height 152
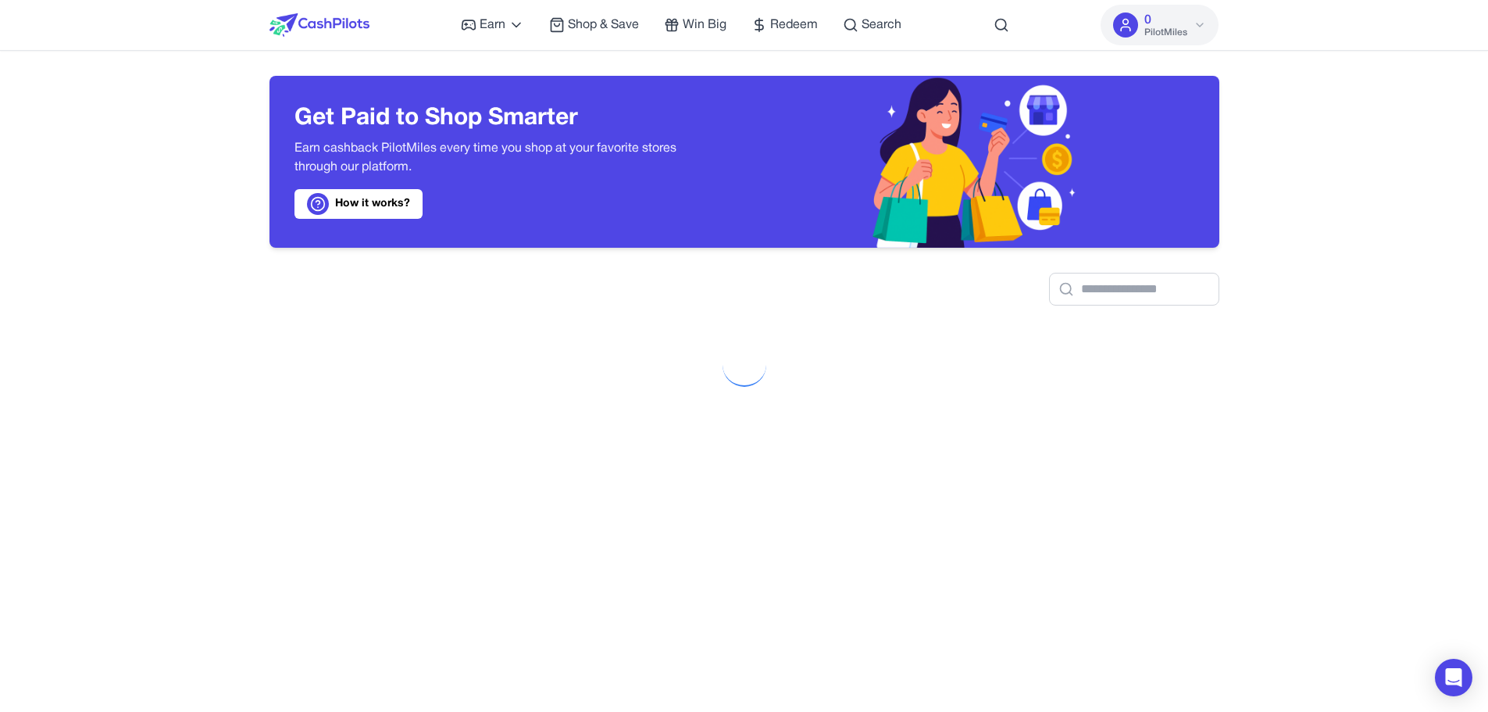
scroll to position [360, 0]
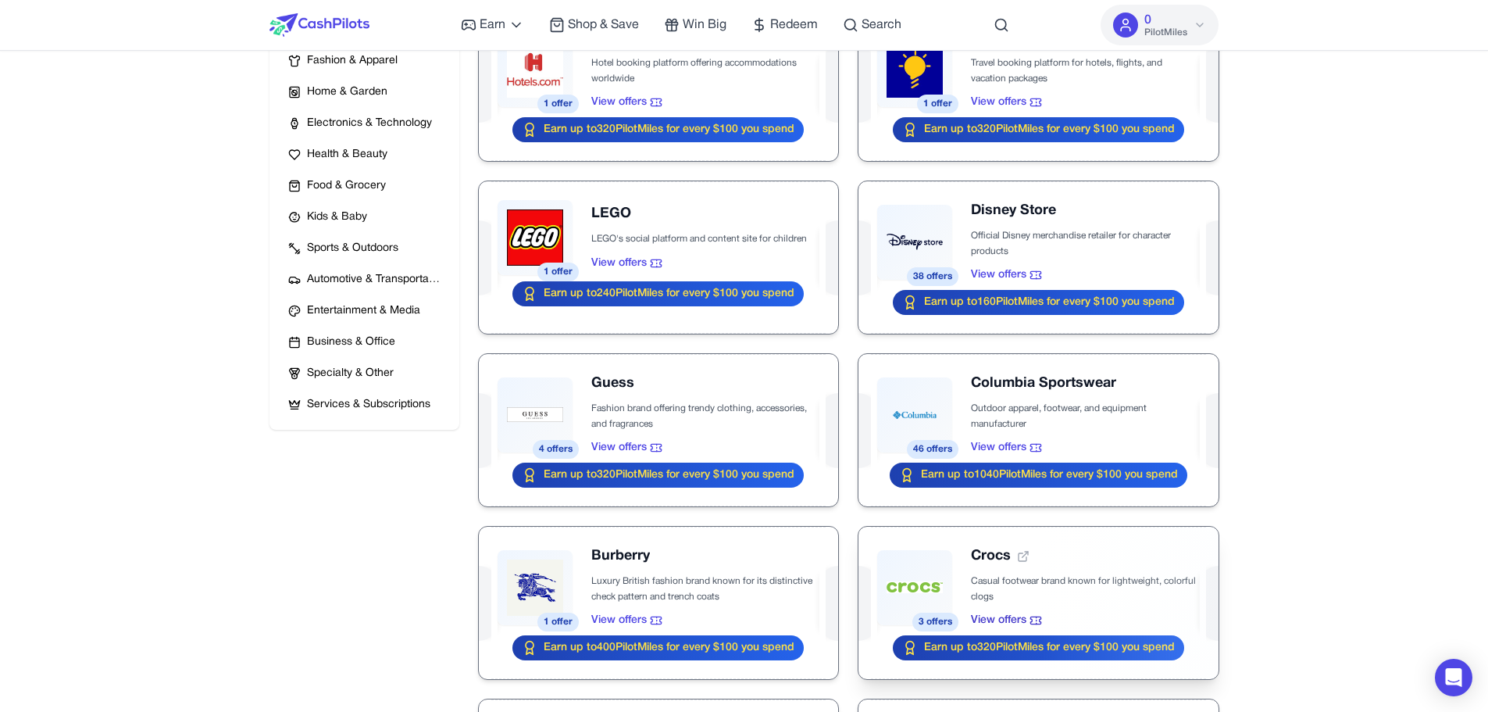
click at [1023, 607] on div at bounding box center [1038, 603] width 359 height 152
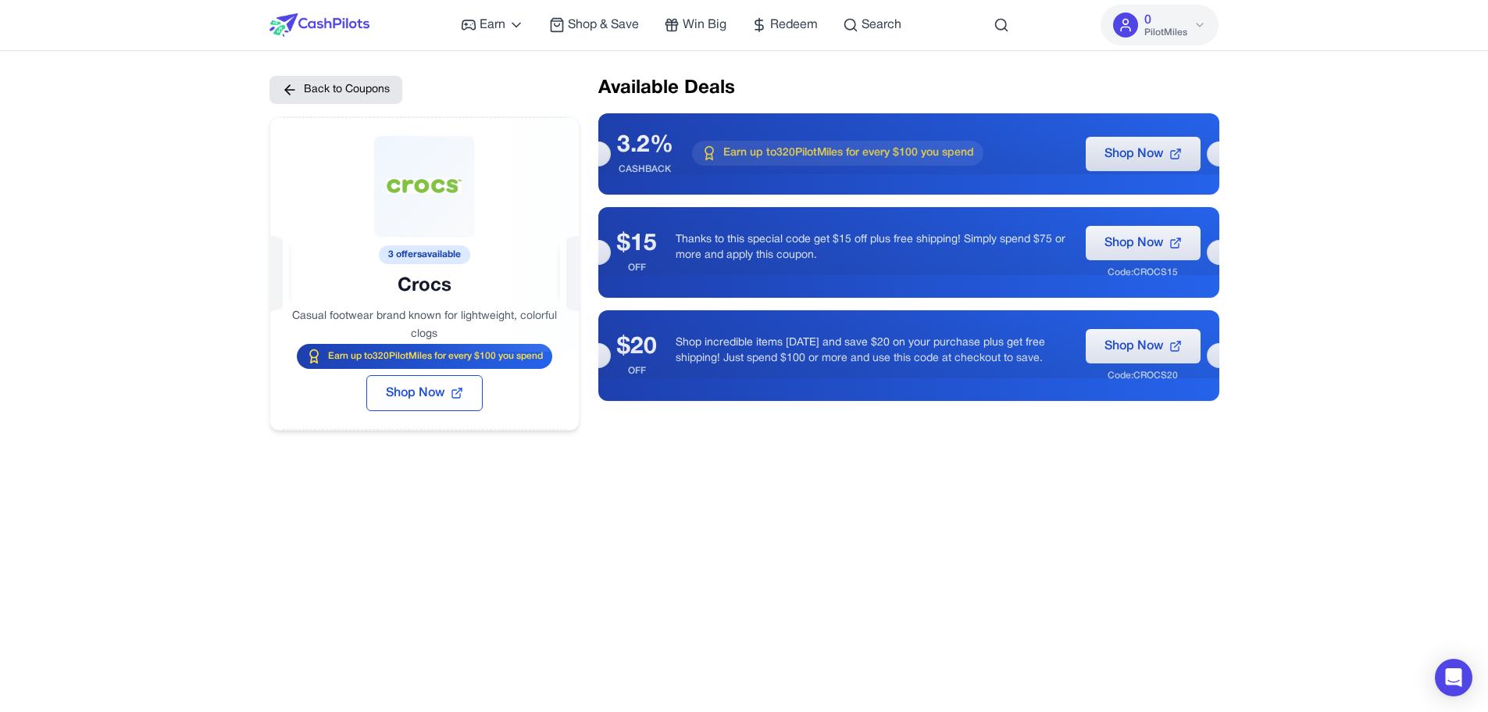
click at [329, 205] on div at bounding box center [430, 235] width 366 height 318
drag, startPoint x: 551, startPoint y: 356, endPoint x: 320, endPoint y: 355, distance: 230.5
click at [320, 355] on div "Earn up to 320 PilotMiles for every $100 you spend" at bounding box center [392, 350] width 251 height 102
click at [320, 355] on div "Earn up to 320 PilotMiles for every $100 you spend" at bounding box center [392, 350] width 251 height 103
drag, startPoint x: 320, startPoint y: 355, endPoint x: 539, endPoint y: 356, distance: 218.8
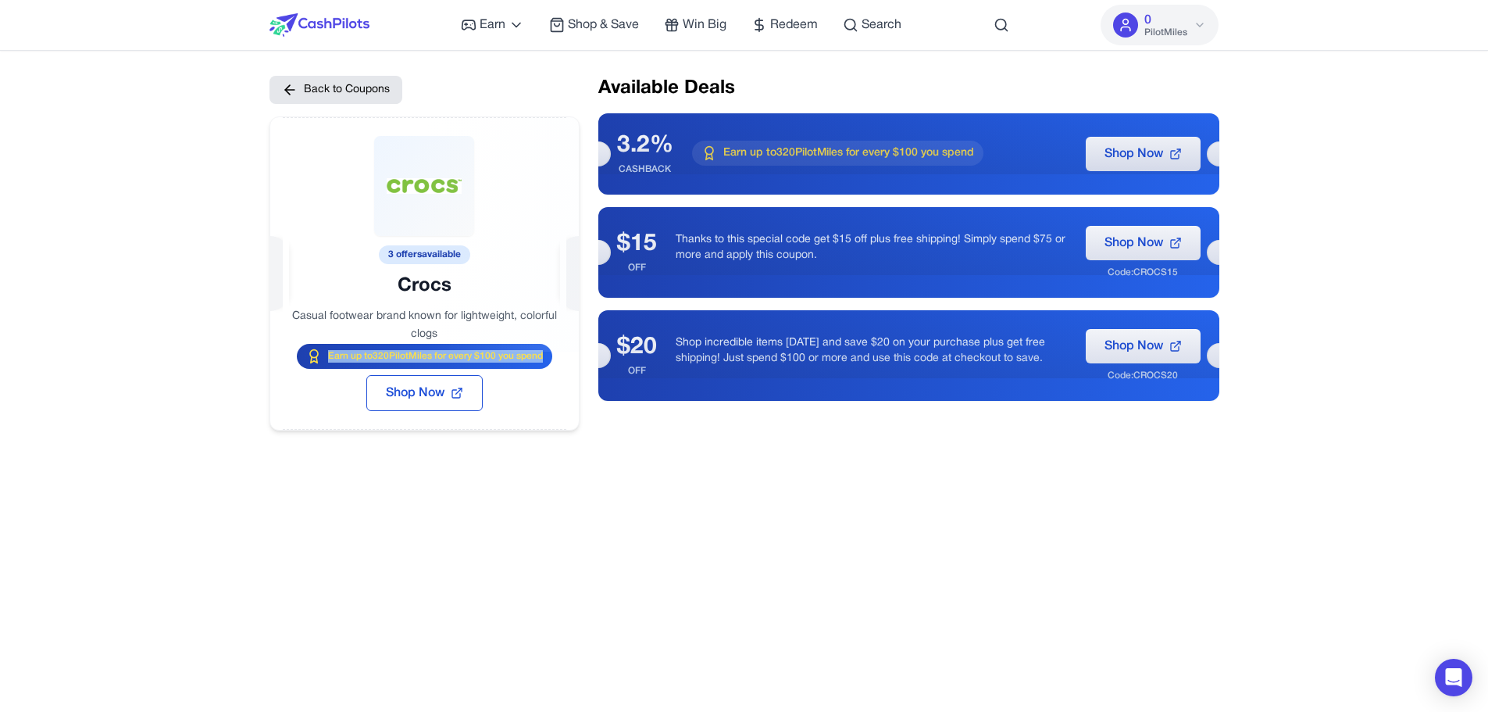
click at [505, 356] on div "Earn up to 320 PilotMiles for every $100 you spend" at bounding box center [383, 347] width 244 height 127
click at [534, 380] on div "3 offers available Crocs Casual footwear brand known for lightweight, colorful …" at bounding box center [408, 241] width 434 height 434
drag, startPoint x: 343, startPoint y: 356, endPoint x: 515, endPoint y: 355, distance: 171.9
click at [515, 355] on span "Earn up to 320 PilotMiles for every $100 you spend" at bounding box center [413, 355] width 213 height 57
click at [355, 355] on span "Earn up to 320 PilotMiles for every $100 you spend" at bounding box center [326, 285] width 57 height 213
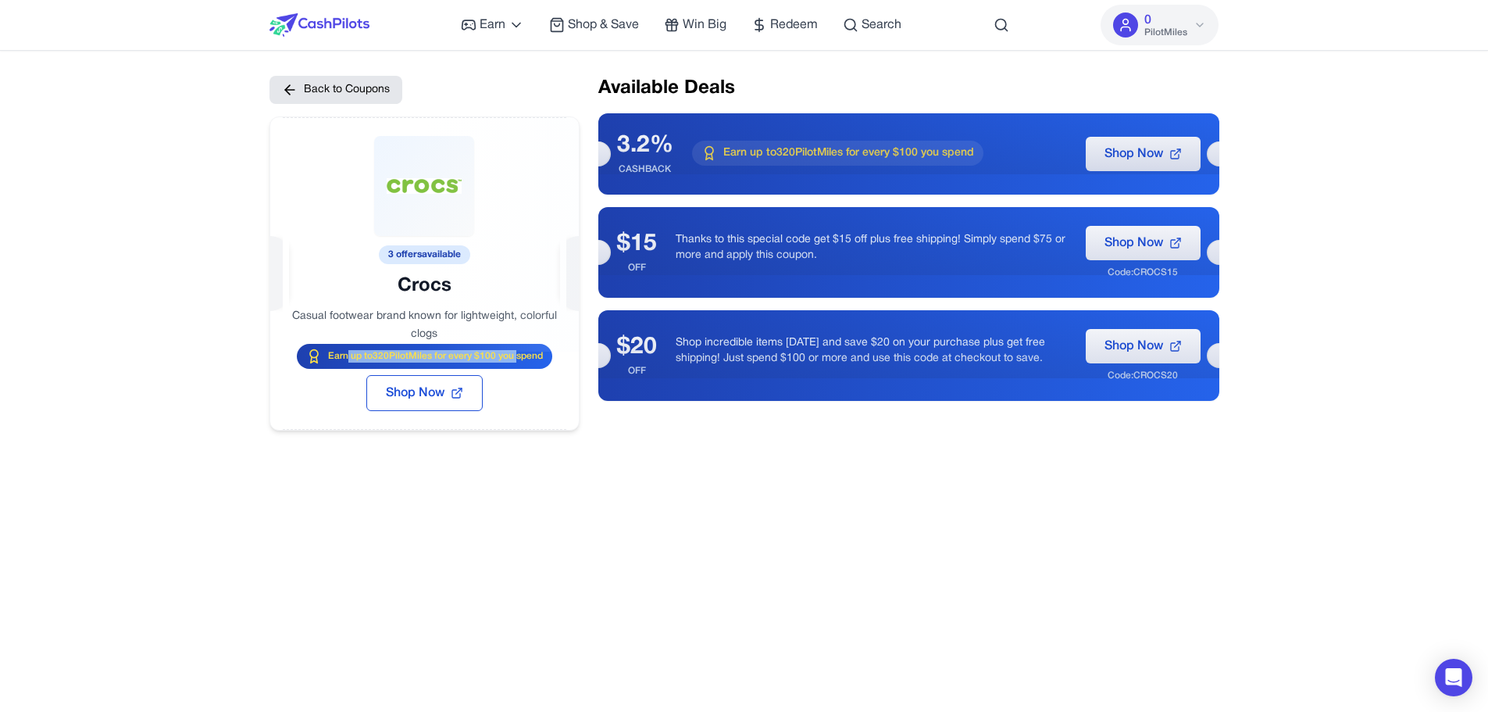
drag, startPoint x: 346, startPoint y: 358, endPoint x: 516, endPoint y: 355, distance: 170.4
click at [508, 355] on span "Earn up to 320 PilotMiles for every $100 you spend" at bounding box center [403, 354] width 209 height 78
click at [516, 355] on span "Earn up to 320 PilotMiles for every $100 you spend" at bounding box center [413, 355] width 213 height 57
drag, startPoint x: 393, startPoint y: 449, endPoint x: 284, endPoint y: 492, distance: 116.8
click at [284, 492] on div "Back to Coupons 3 offers available Crocs Casual footwear brand known for lightw…" at bounding box center [745, 432] width 950 height 712
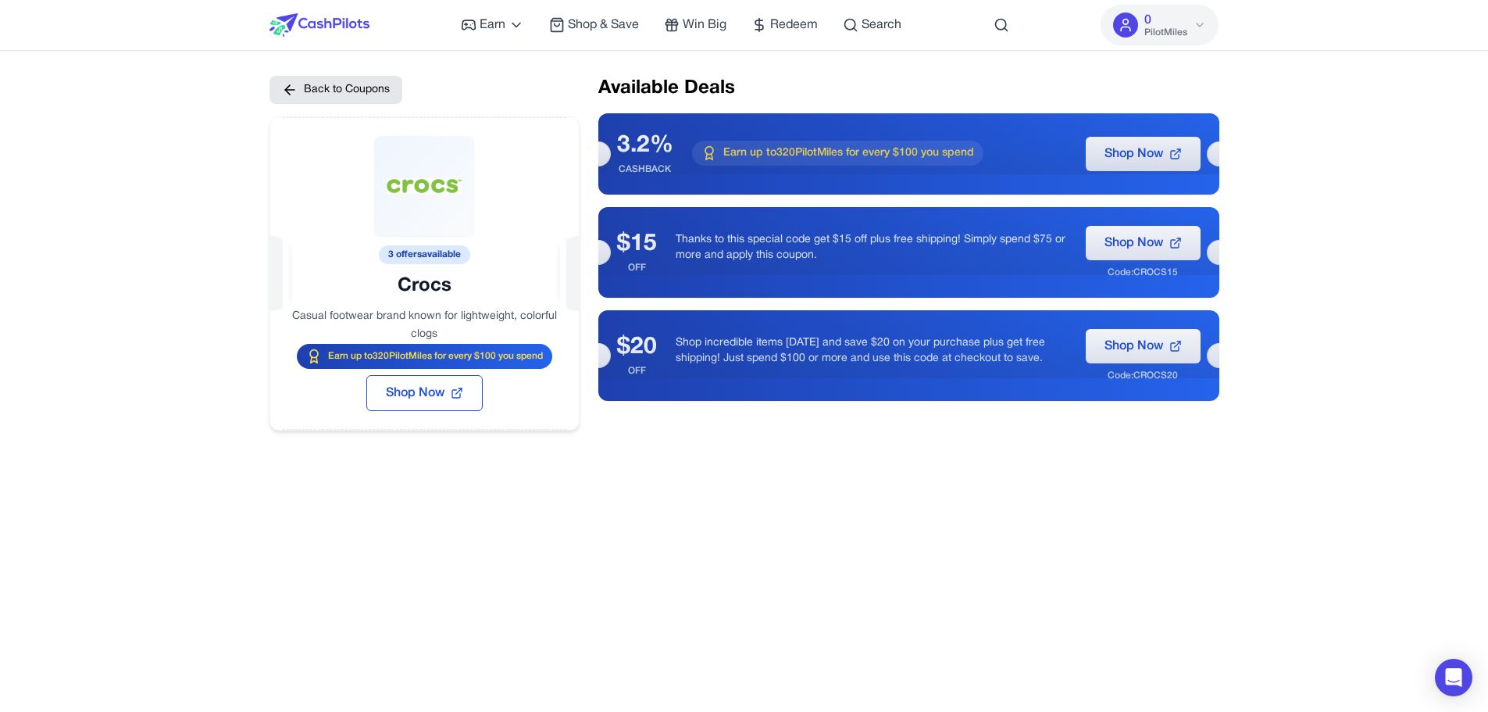
drag, startPoint x: 420, startPoint y: 466, endPoint x: 278, endPoint y: 451, distance: 142.3
click at [278, 451] on div "Back to Coupons 3 offers available Crocs Casual footwear brand known for lightw…" at bounding box center [745, 432] width 950 height 712
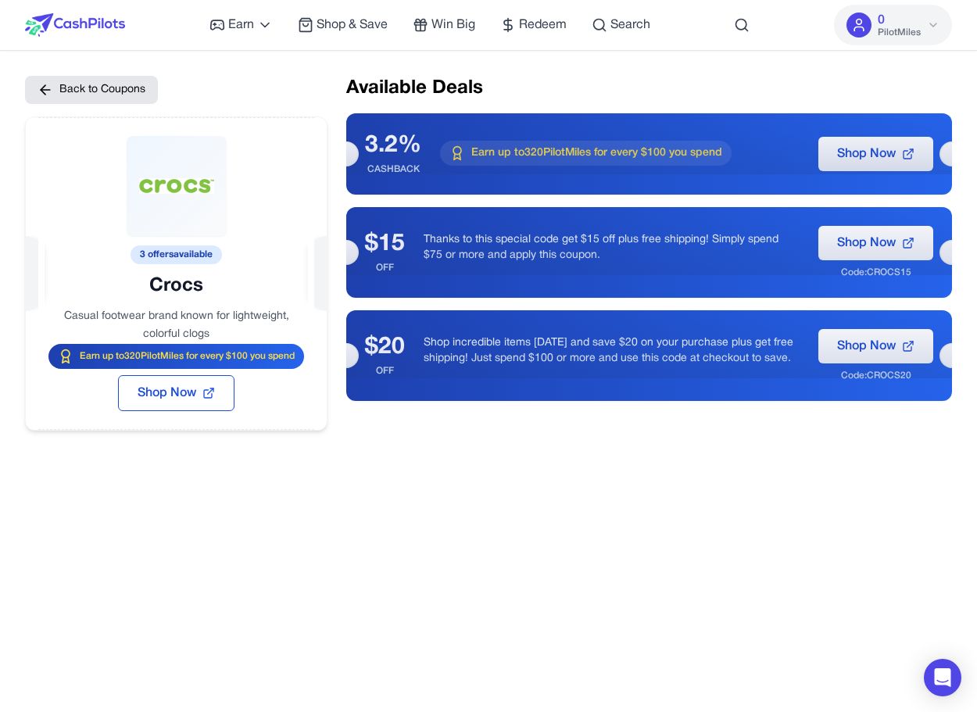
click at [713, 103] on div "Available Deals 3.2% CASHBACK Earn up to 320 PilotMiles for every $100 you spen…" at bounding box center [649, 253] width 606 height 355
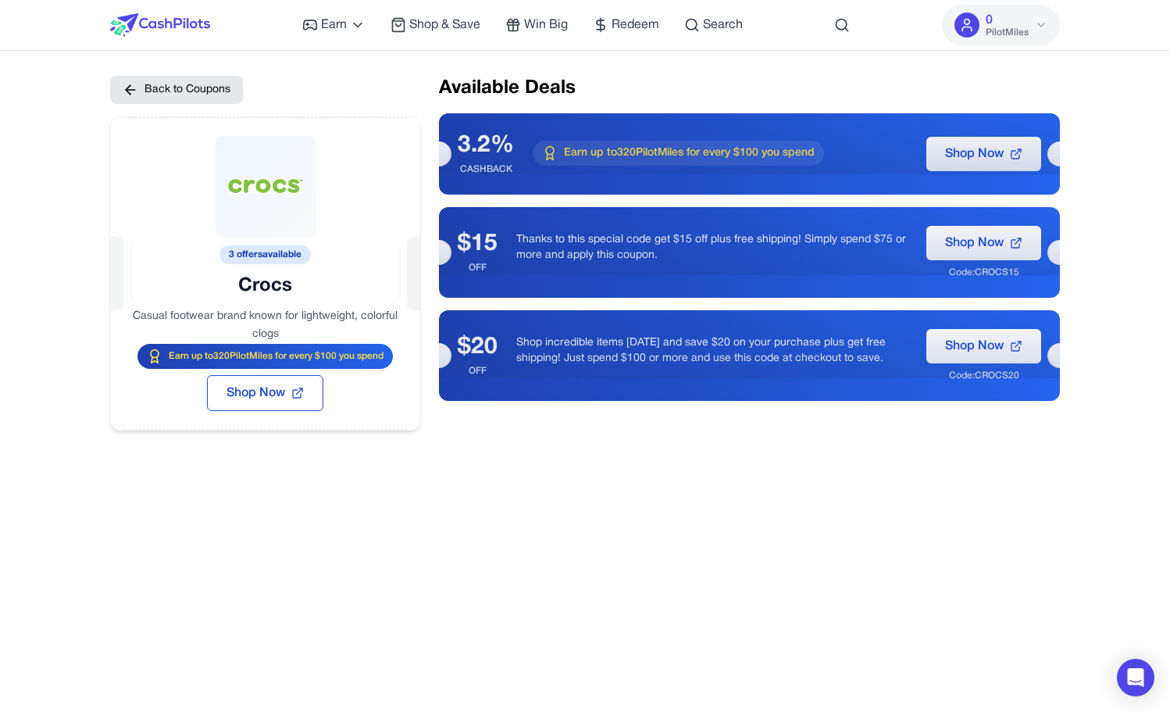
click at [571, 569] on div "Back to Coupons 3 offers available Crocs Casual footwear brand known for lightw…" at bounding box center [585, 432] width 950 height 712
click at [229, 618] on div "Back to Coupons 3 offers available Crocs Casual footwear brand known for lightw…" at bounding box center [585, 432] width 950 height 712
click at [192, 489] on div "Back to Coupons 3 offers available Crocs Casual footwear brand known for lightw…" at bounding box center [585, 432] width 950 height 712
click at [164, 92] on button "Back to Coupons" at bounding box center [231, 71] width 135 height 68
